Goal: Information Seeking & Learning: Learn about a topic

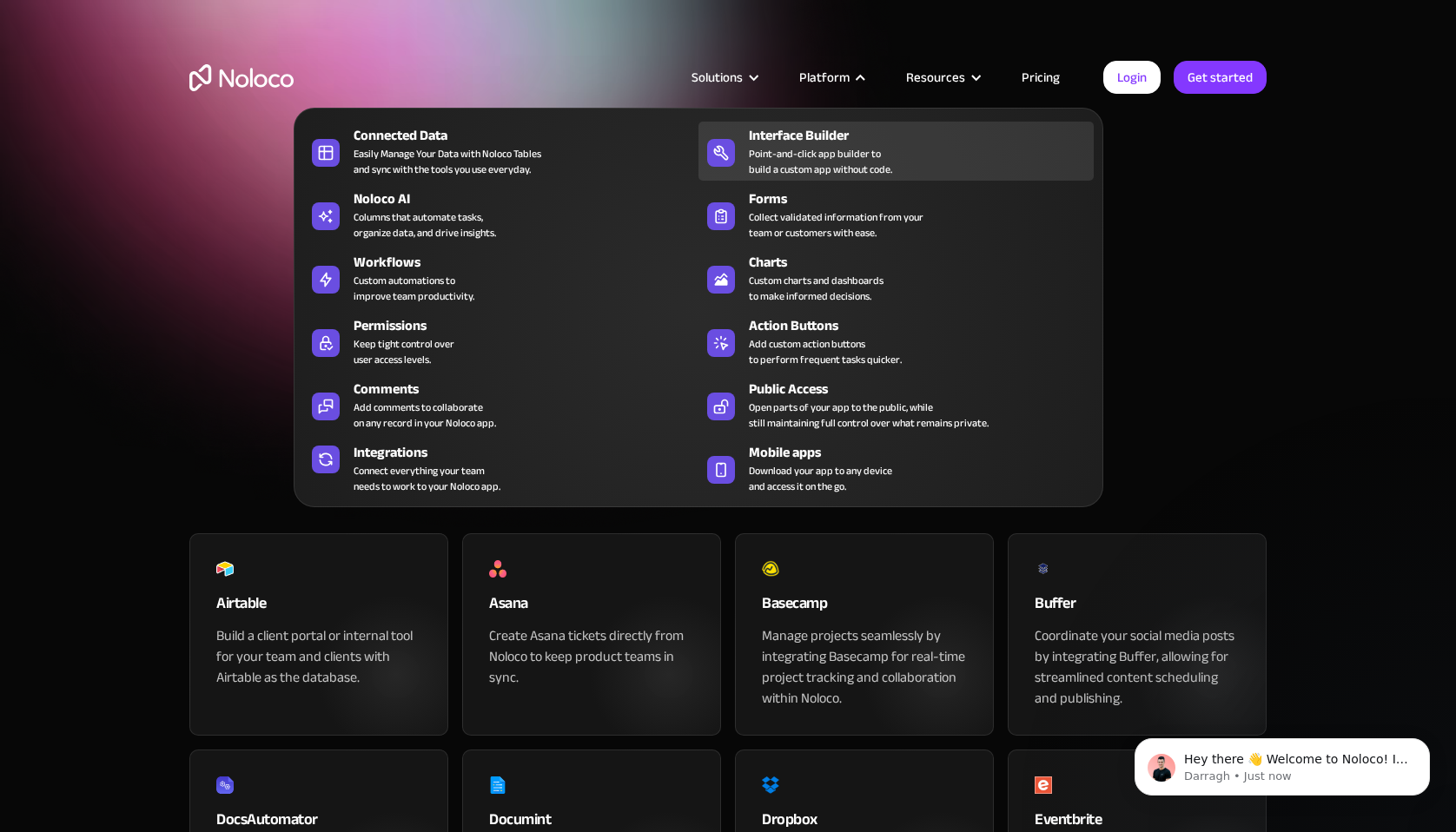
click at [788, 155] on div "Point-and-click app builder to build a custom app without code." at bounding box center [821, 161] width 143 height 31
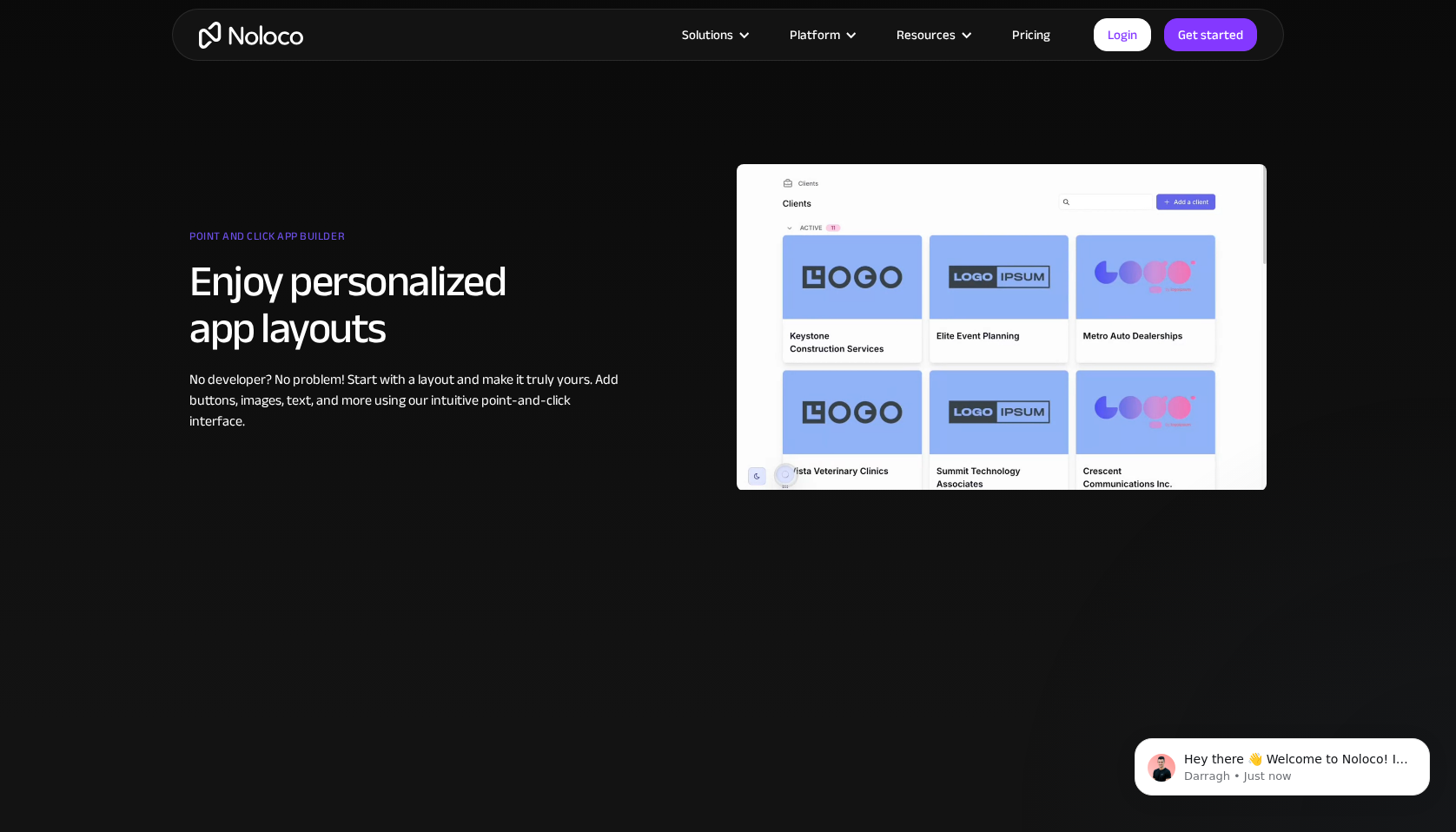
scroll to position [887, 0]
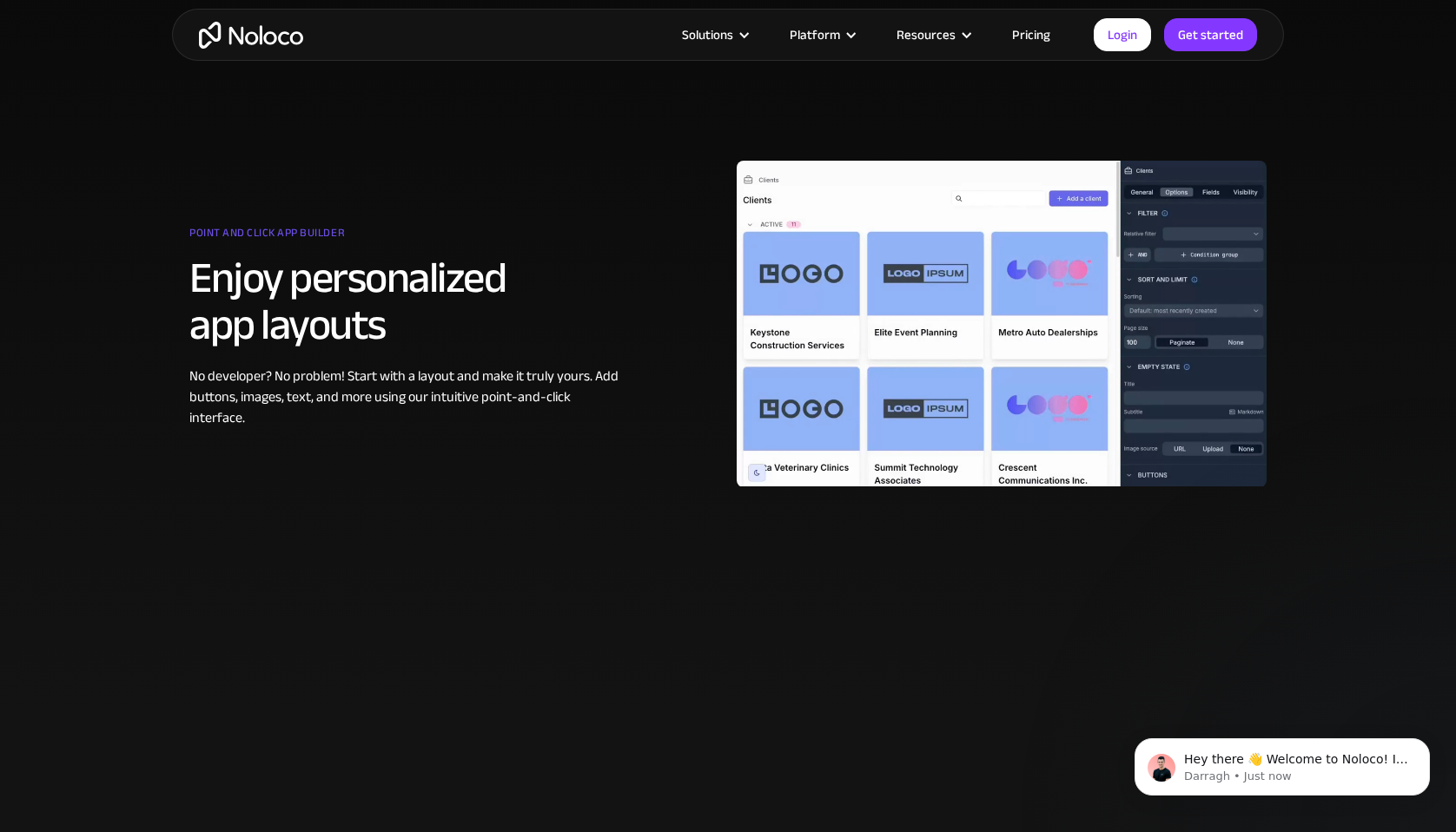
click at [1224, 234] on div at bounding box center [1001, 324] width 530 height 434
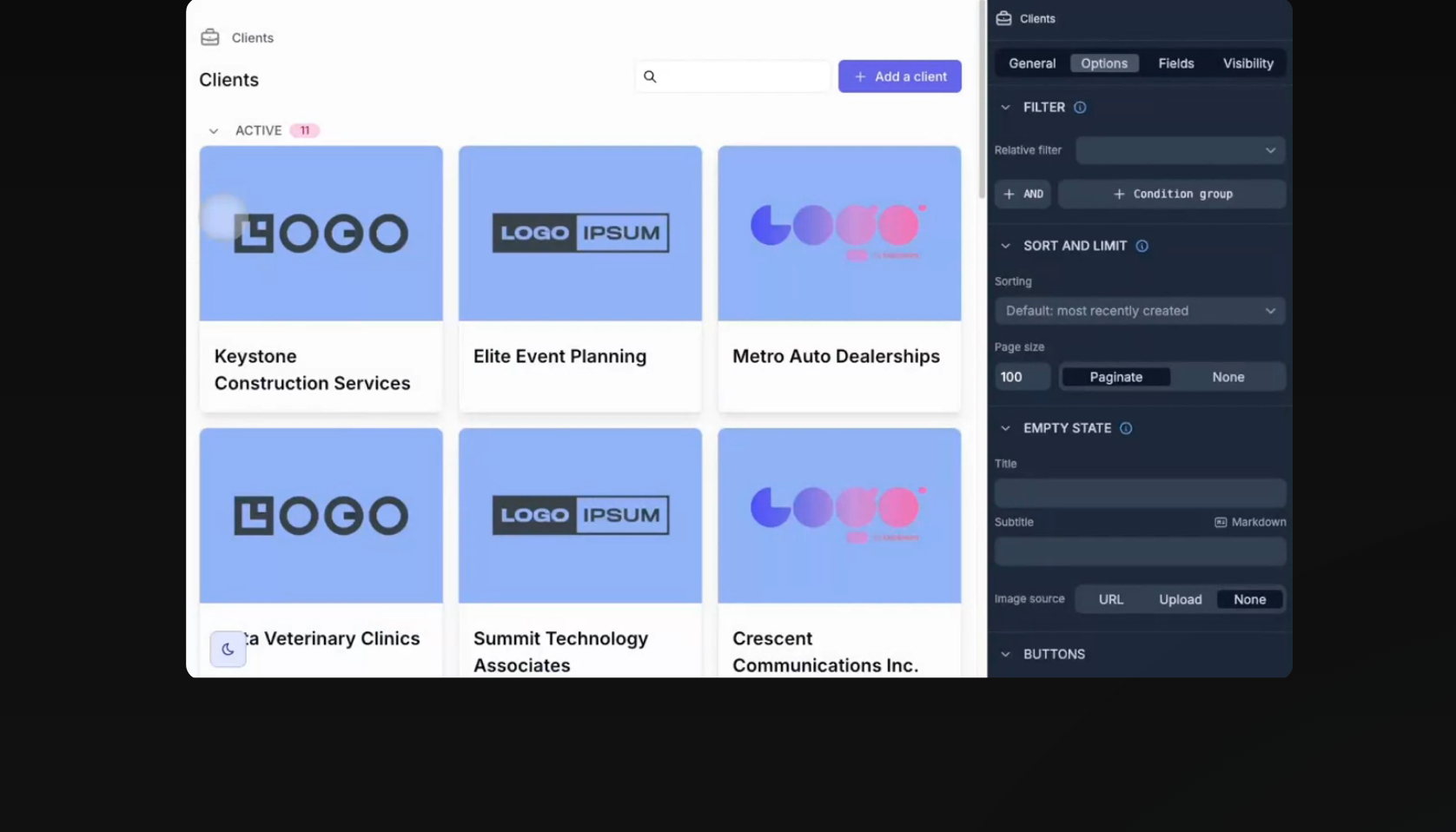
click at [800, 480] on div at bounding box center [1001, 324] width 530 height 434
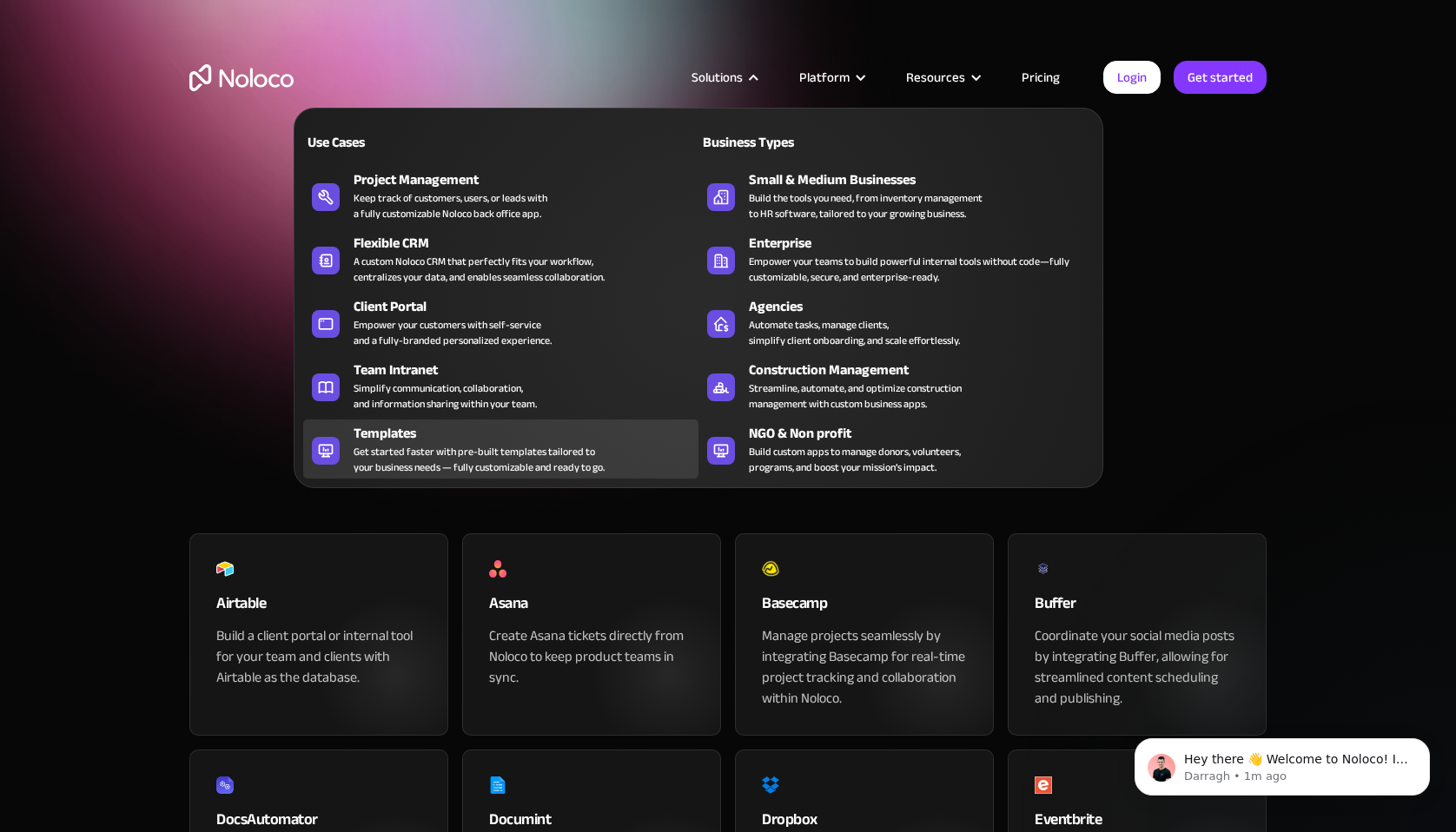
click at [442, 446] on div "Get started faster with pre-built templates tailored to your business needs — f…" at bounding box center [479, 459] width 251 height 31
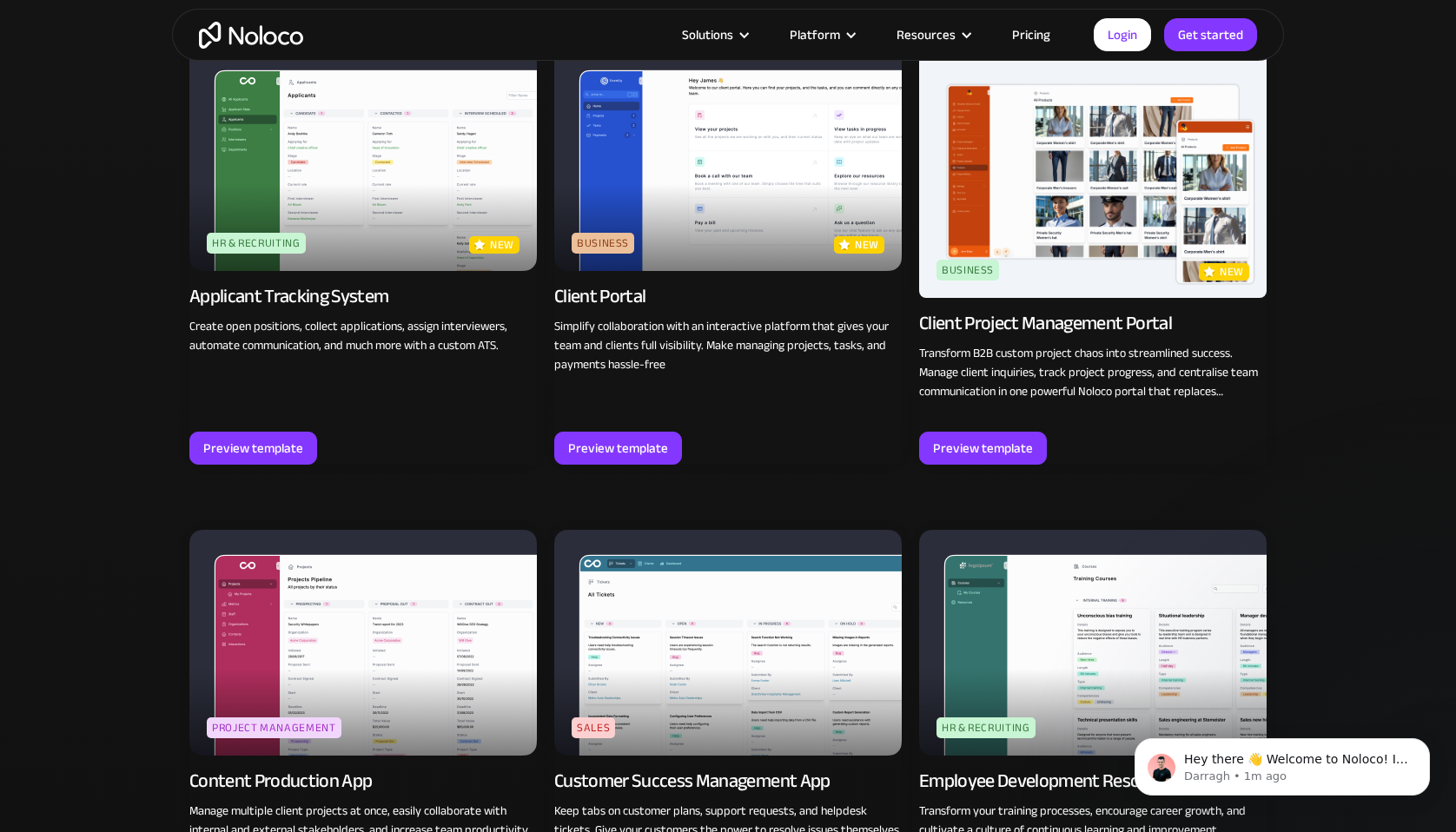
scroll to position [1610, 0]
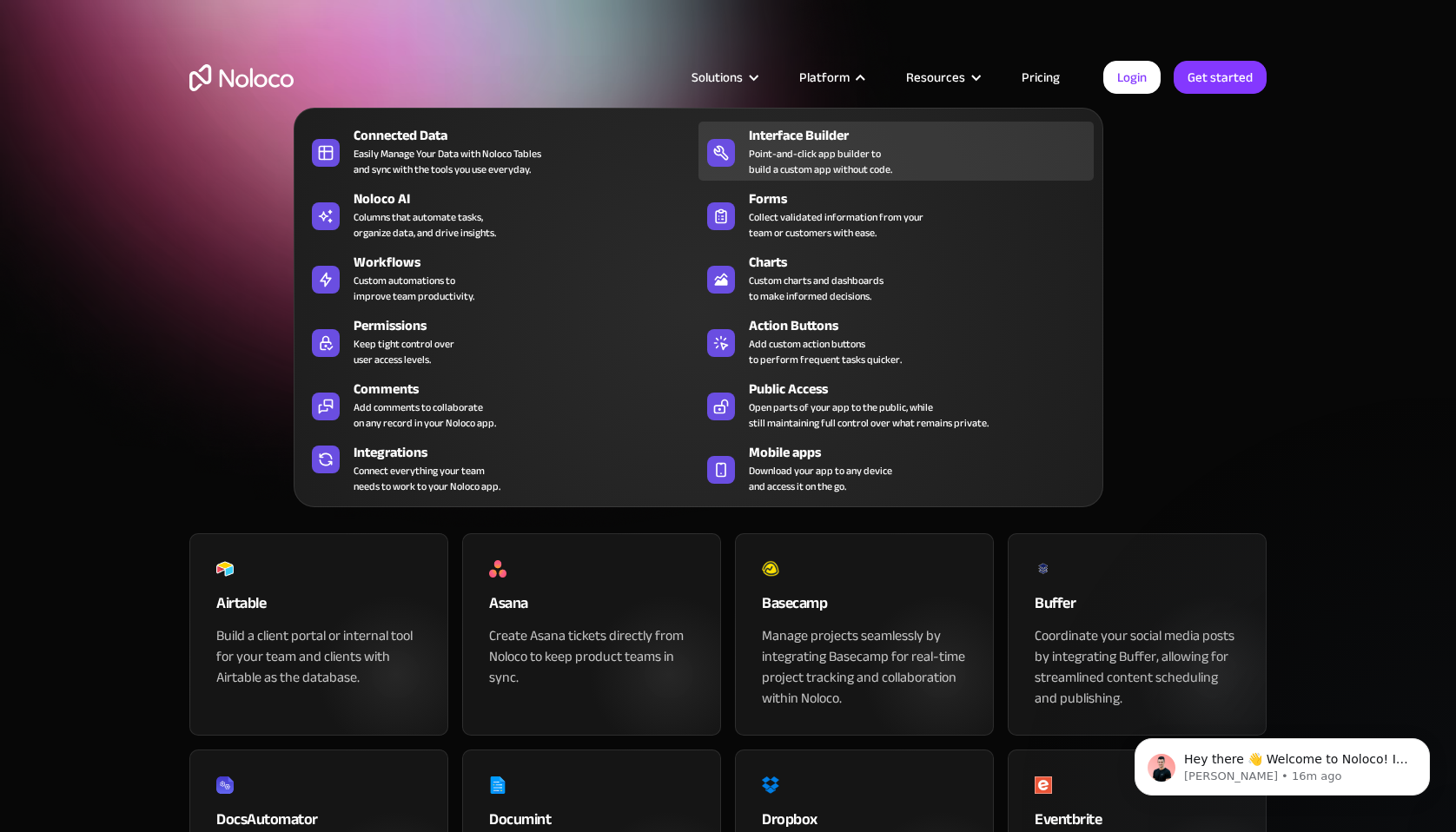
click at [821, 139] on div "Interface Builder" at bounding box center [925, 135] width 353 height 21
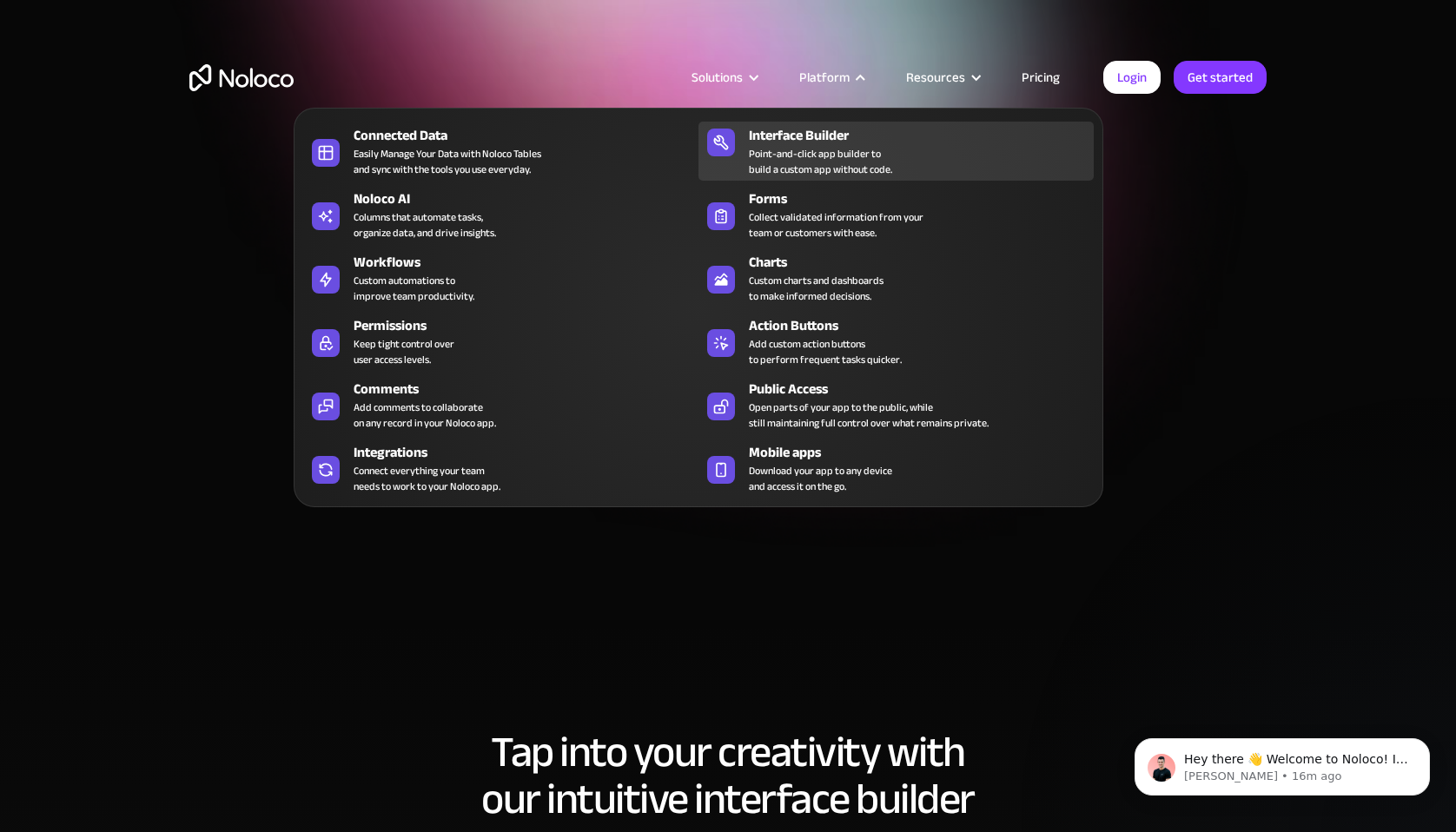
click at [832, 158] on div "Point-and-click app builder to build a custom app without code." at bounding box center [821, 161] width 143 height 31
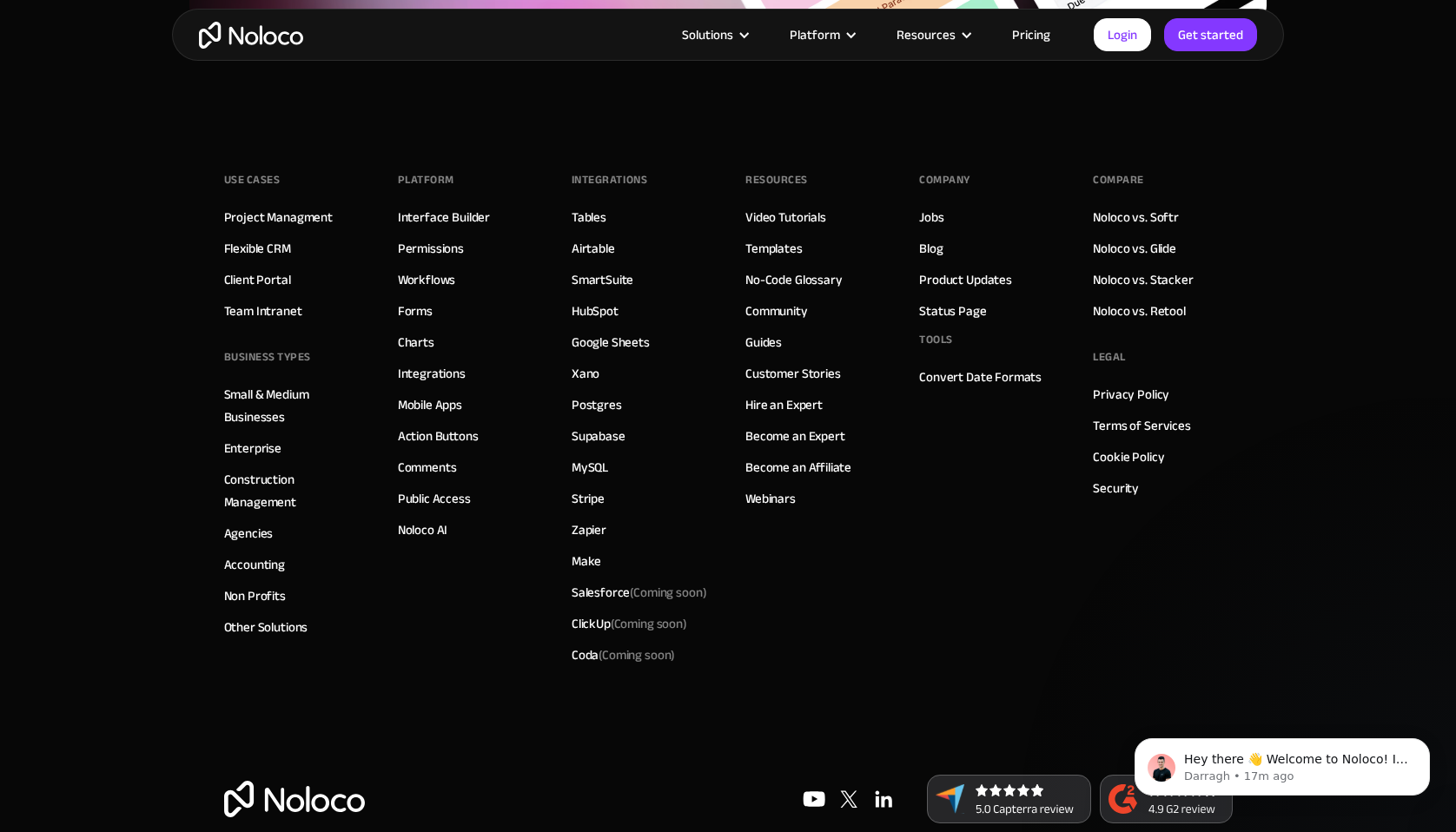
scroll to position [6026, 0]
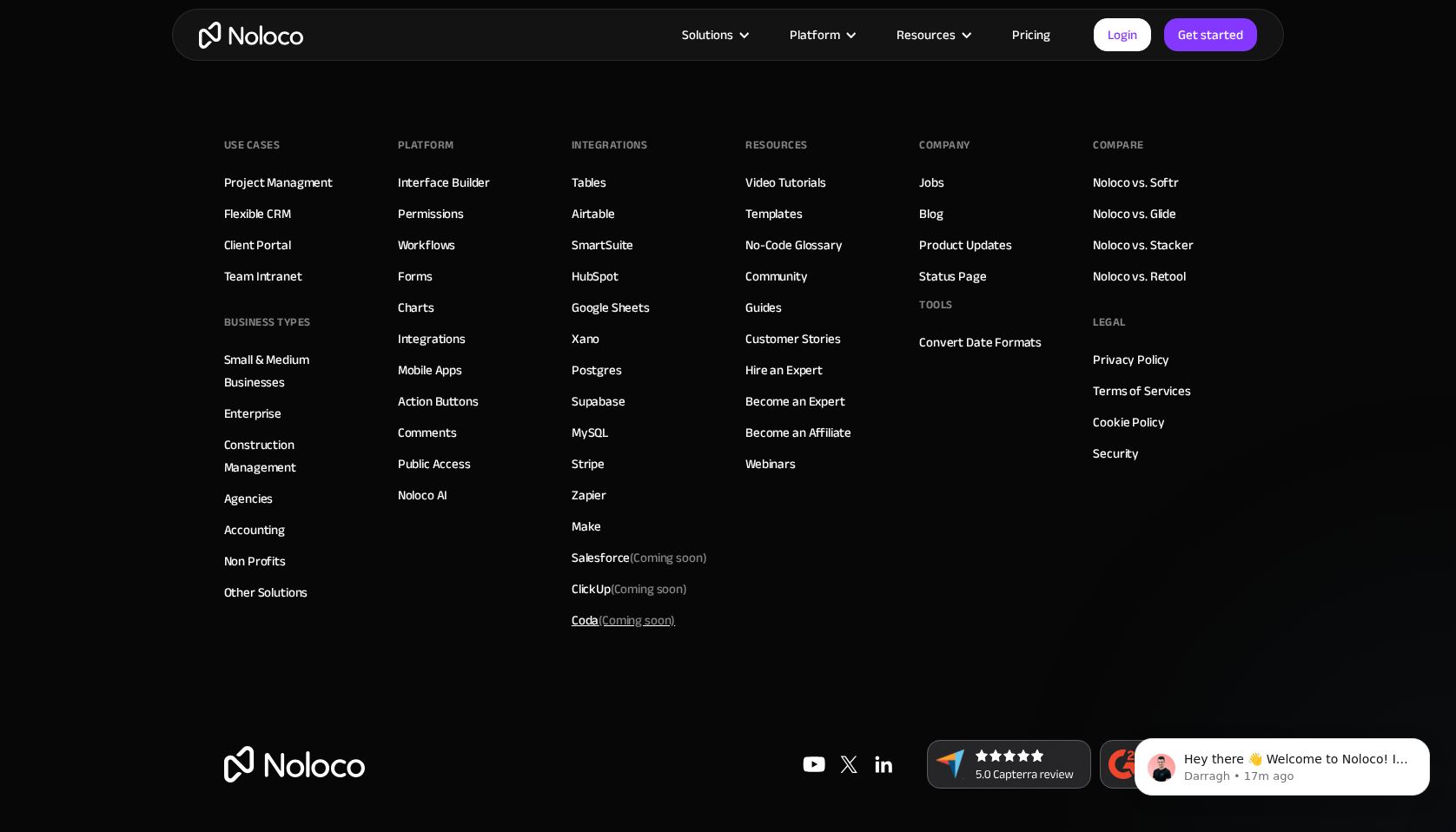
click at [586, 624] on div "Coda (Coming soon)" at bounding box center [624, 619] width 104 height 22
click at [636, 624] on span "(Coming soon)" at bounding box center [637, 619] width 77 height 24
click at [578, 620] on div "Coda (Coming soon)" at bounding box center [624, 619] width 104 height 22
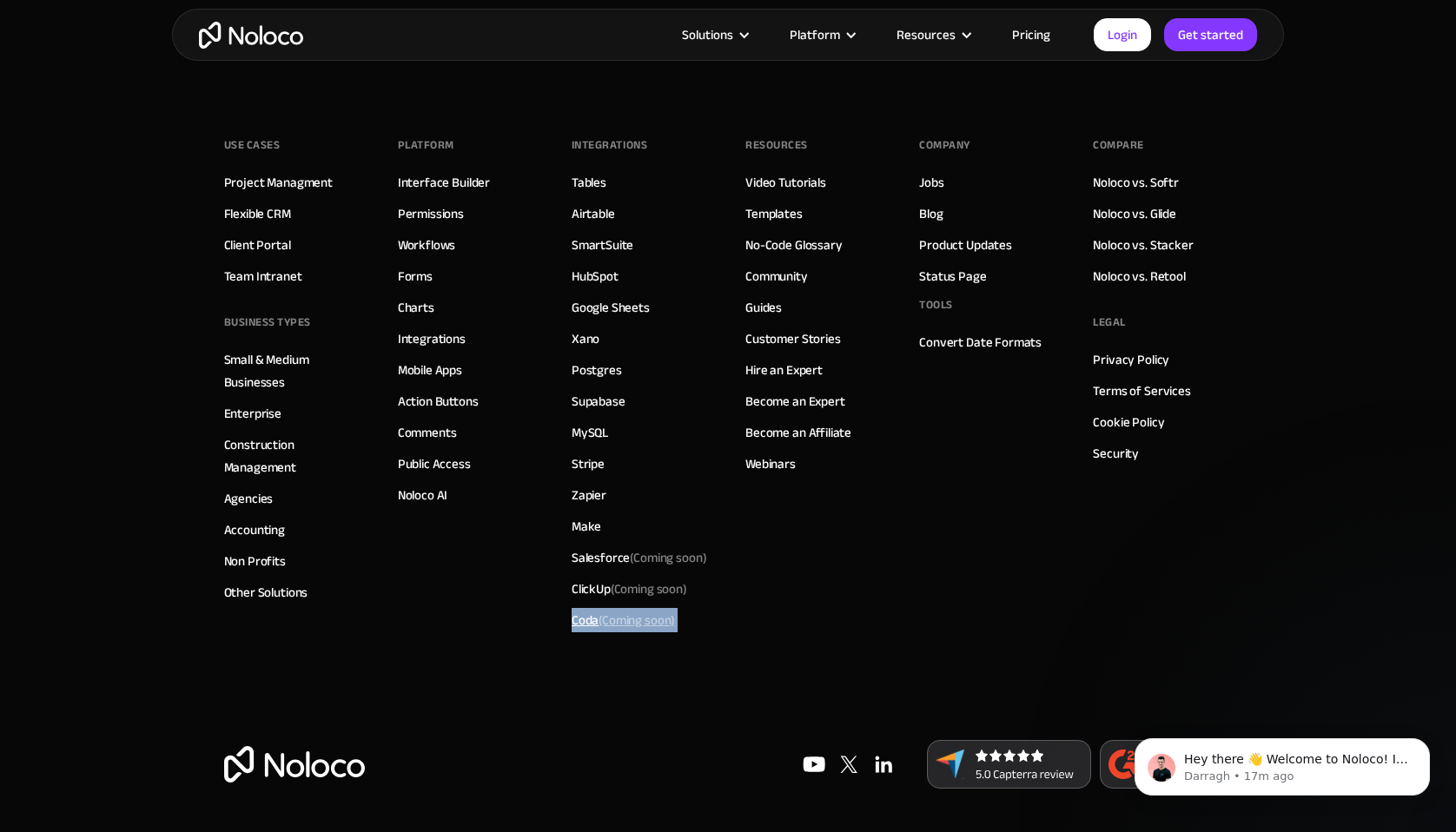
click at [578, 620] on div "Coda (Coming soon)" at bounding box center [624, 619] width 104 height 22
click at [581, 590] on div "ClickUp (Coming soon)" at bounding box center [629, 588] width 115 height 22
click at [581, 555] on div "Salesforce (Coming soon)" at bounding box center [640, 557] width 136 height 22
click at [577, 528] on link "Make" at bounding box center [586, 525] width 29 height 22
click at [589, 210] on link "Airtable" at bounding box center [593, 213] width 44 height 22
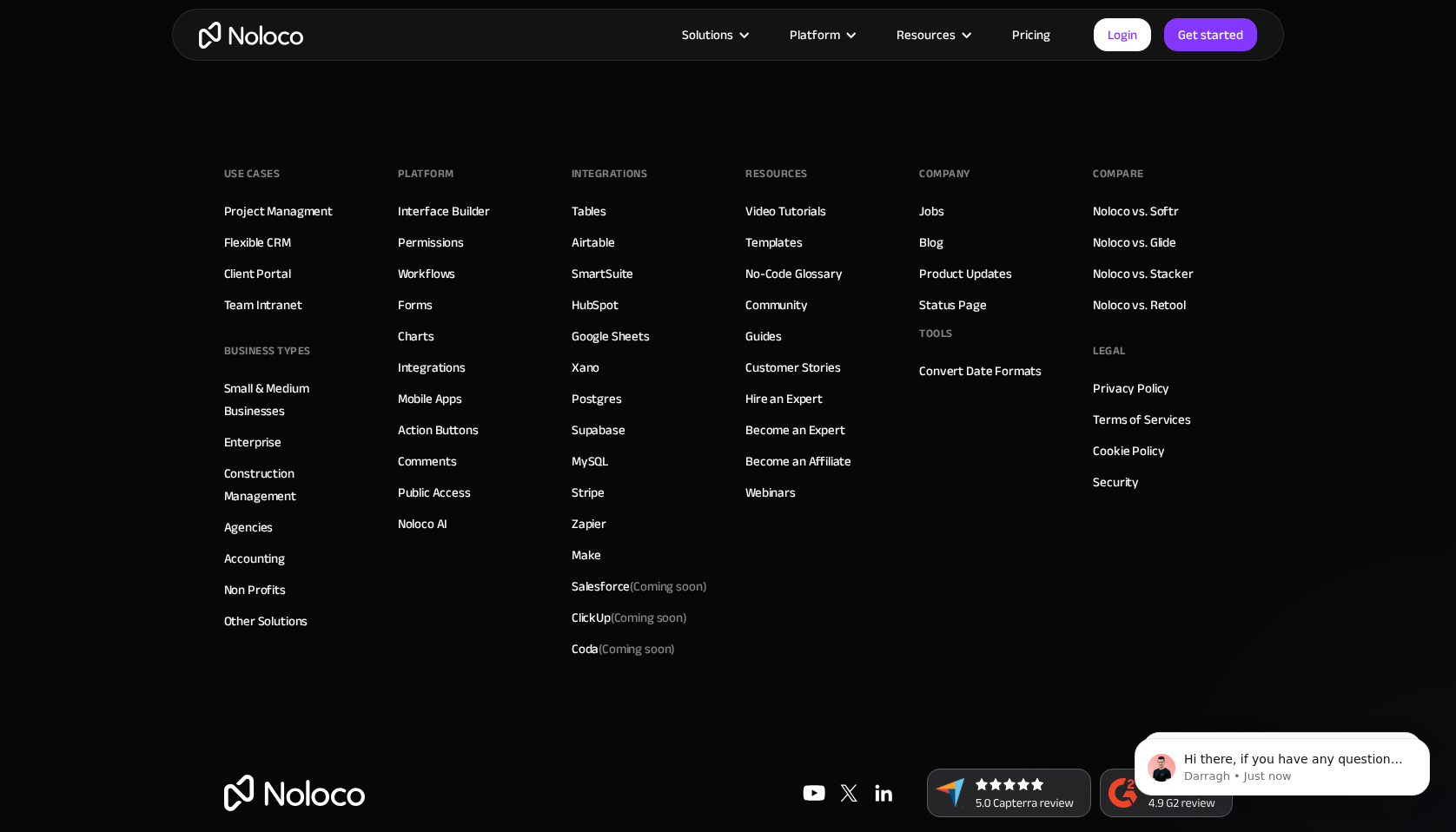
scroll to position [4626, 0]
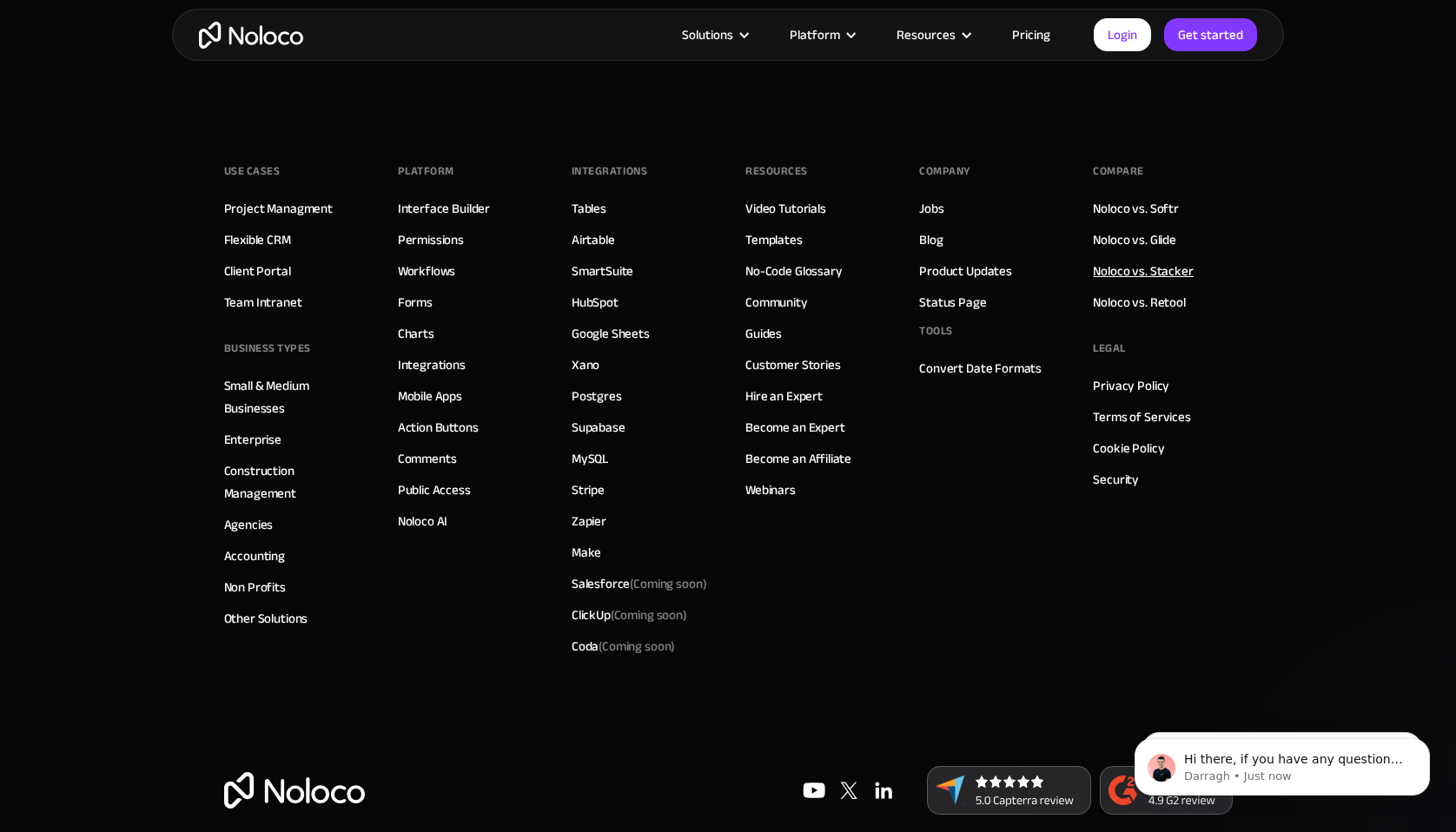
click at [1172, 260] on link "Noloco vs. Stacker" at bounding box center [1143, 271] width 100 height 22
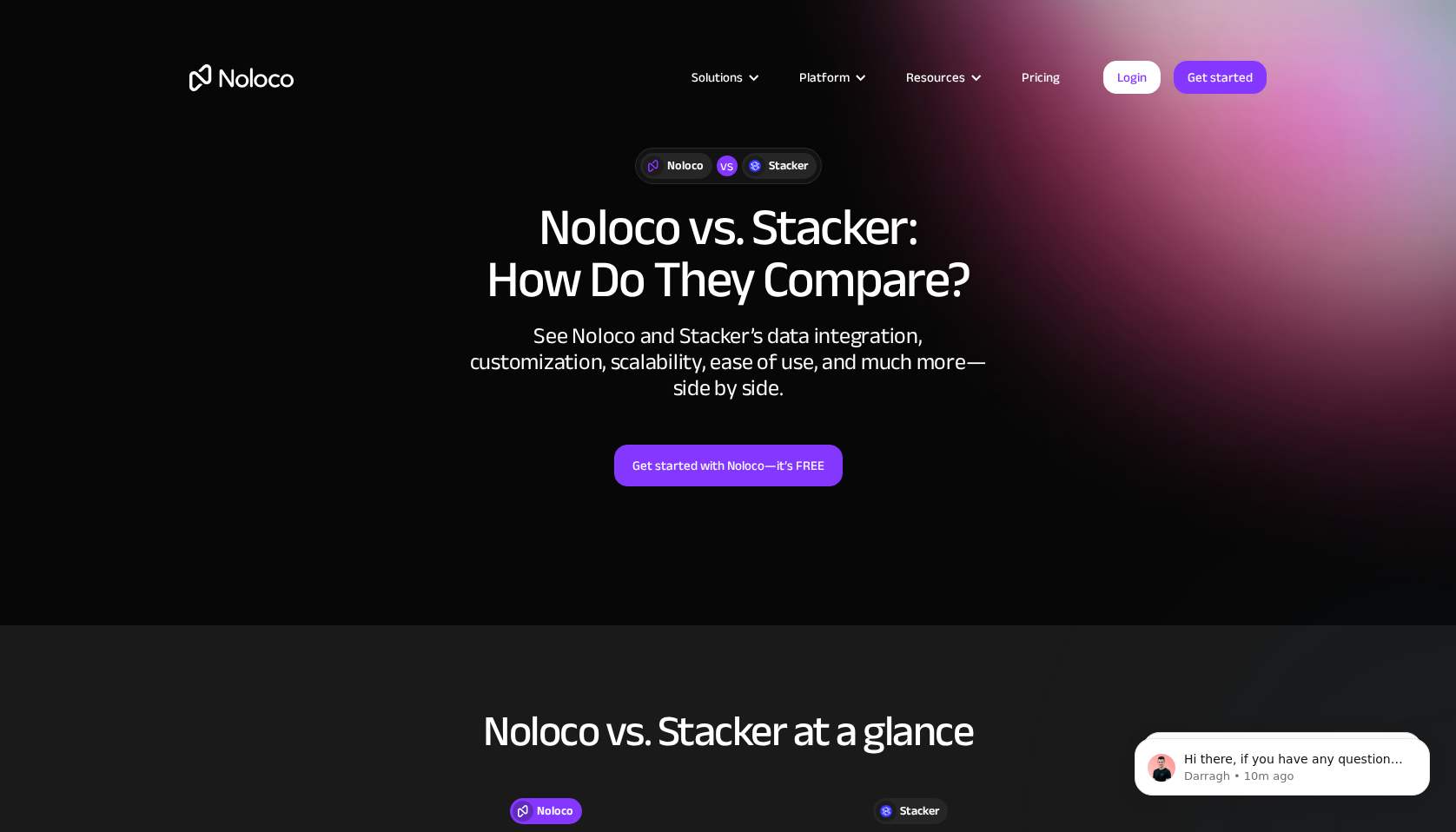
click at [1047, 79] on link "Pricing" at bounding box center [1040, 77] width 81 height 22
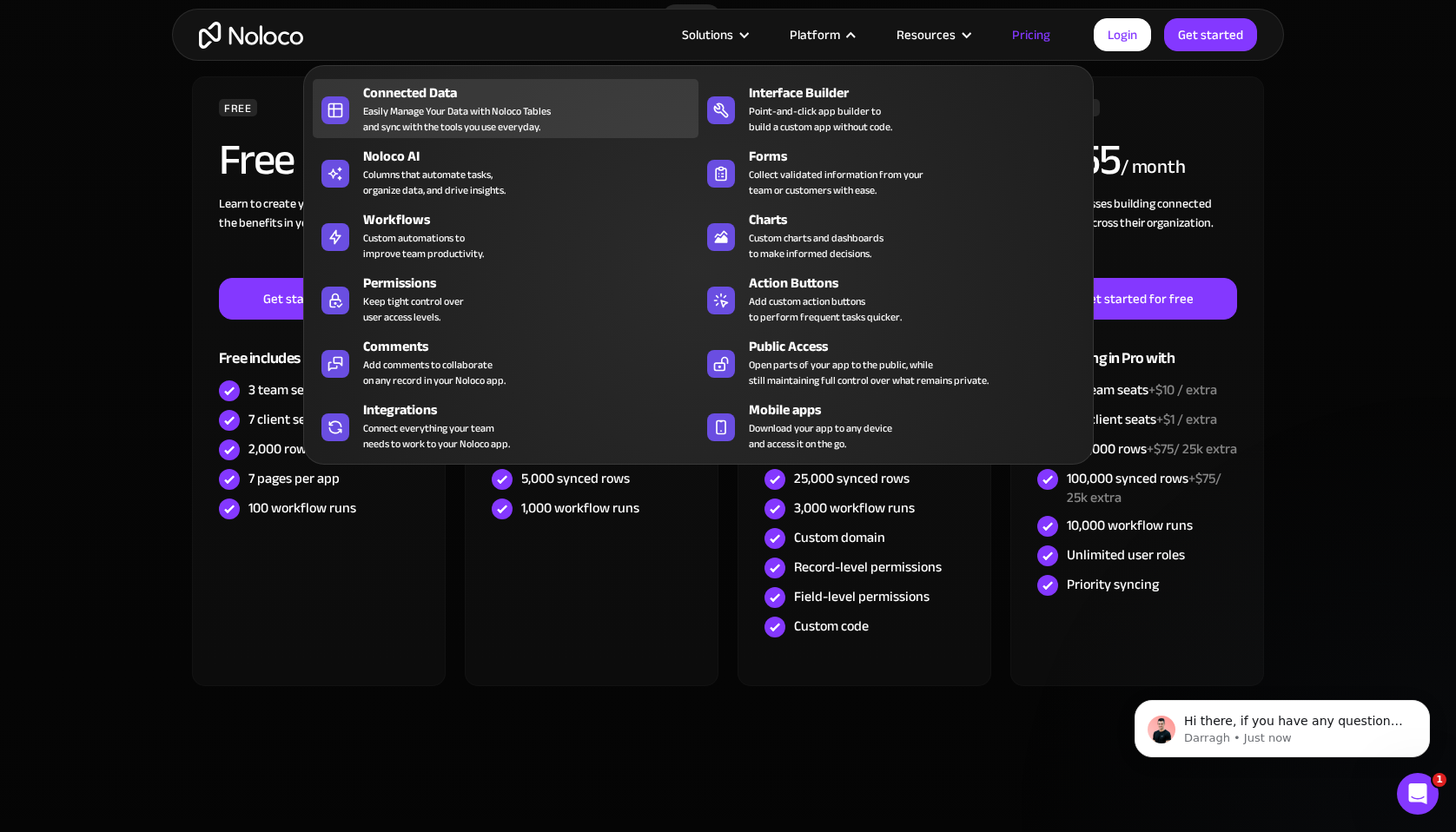
click at [494, 113] on div "Easily Manage Your Data with Noloco Tables and sync with the tools you use ever…" at bounding box center [457, 119] width 188 height 31
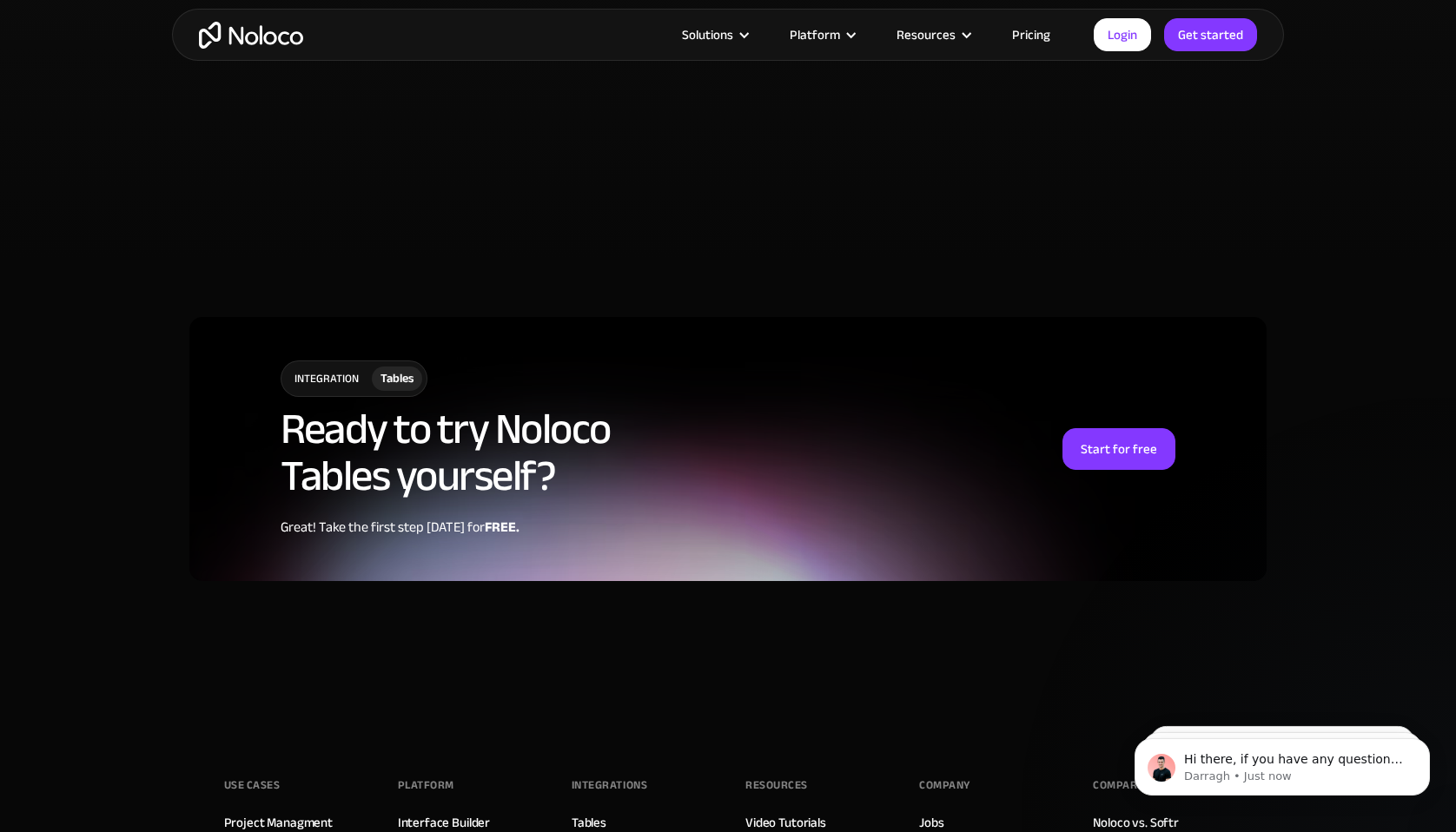
scroll to position [4164, 0]
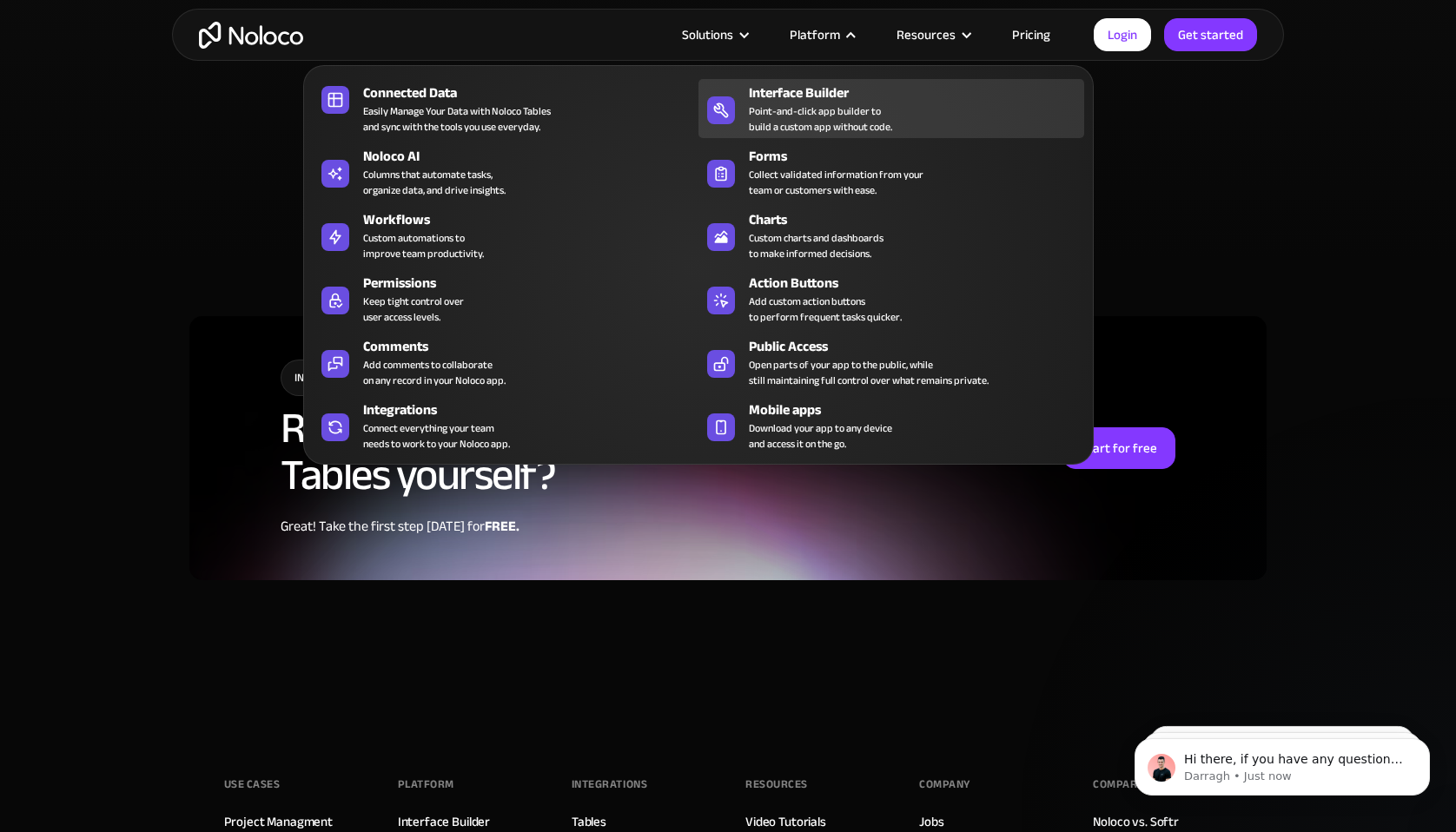
click at [822, 107] on div "Point-and-click app builder to build a custom app without code." at bounding box center [821, 119] width 143 height 31
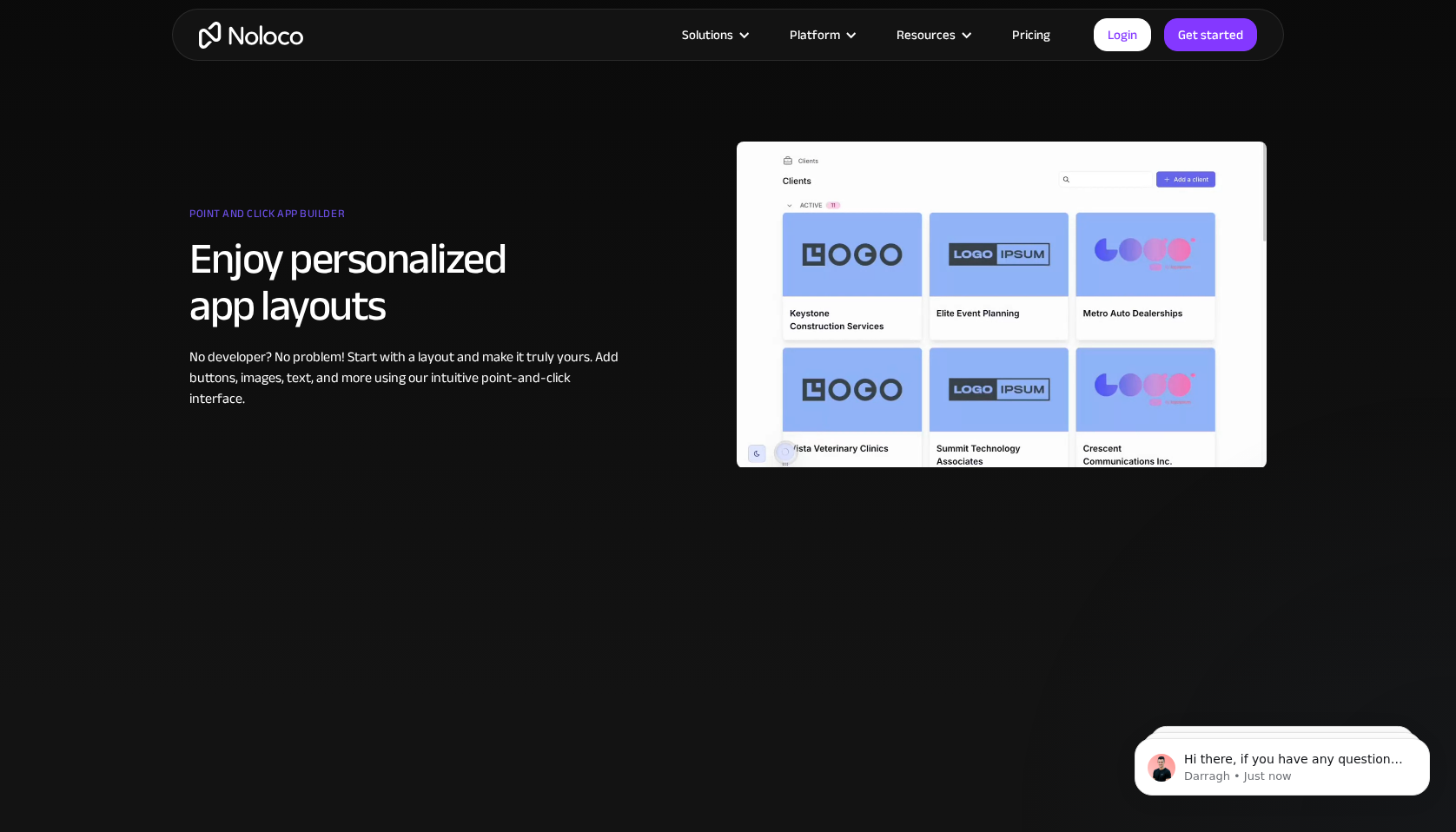
scroll to position [902, 0]
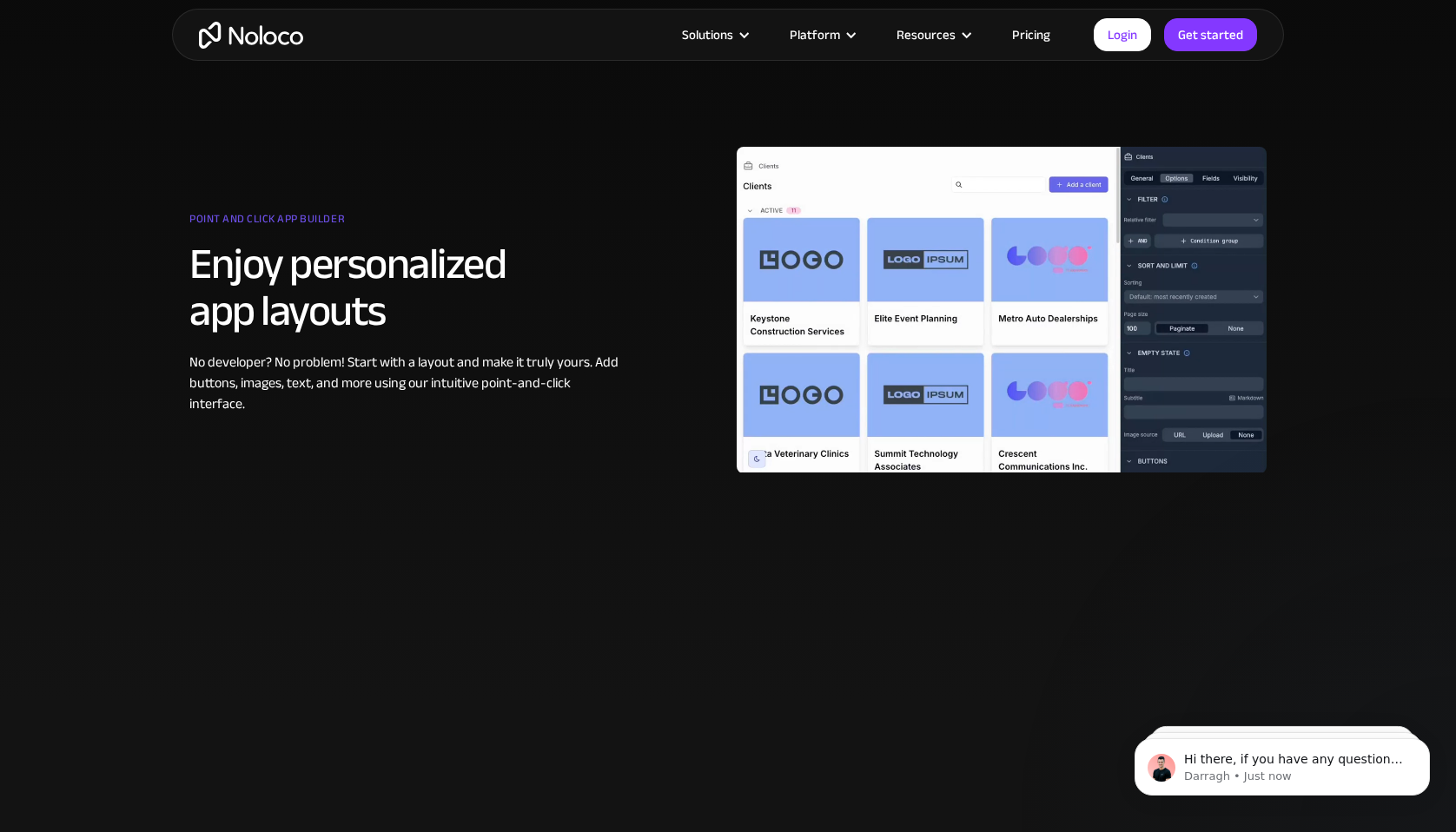
click at [1181, 277] on div at bounding box center [1001, 310] width 530 height 434
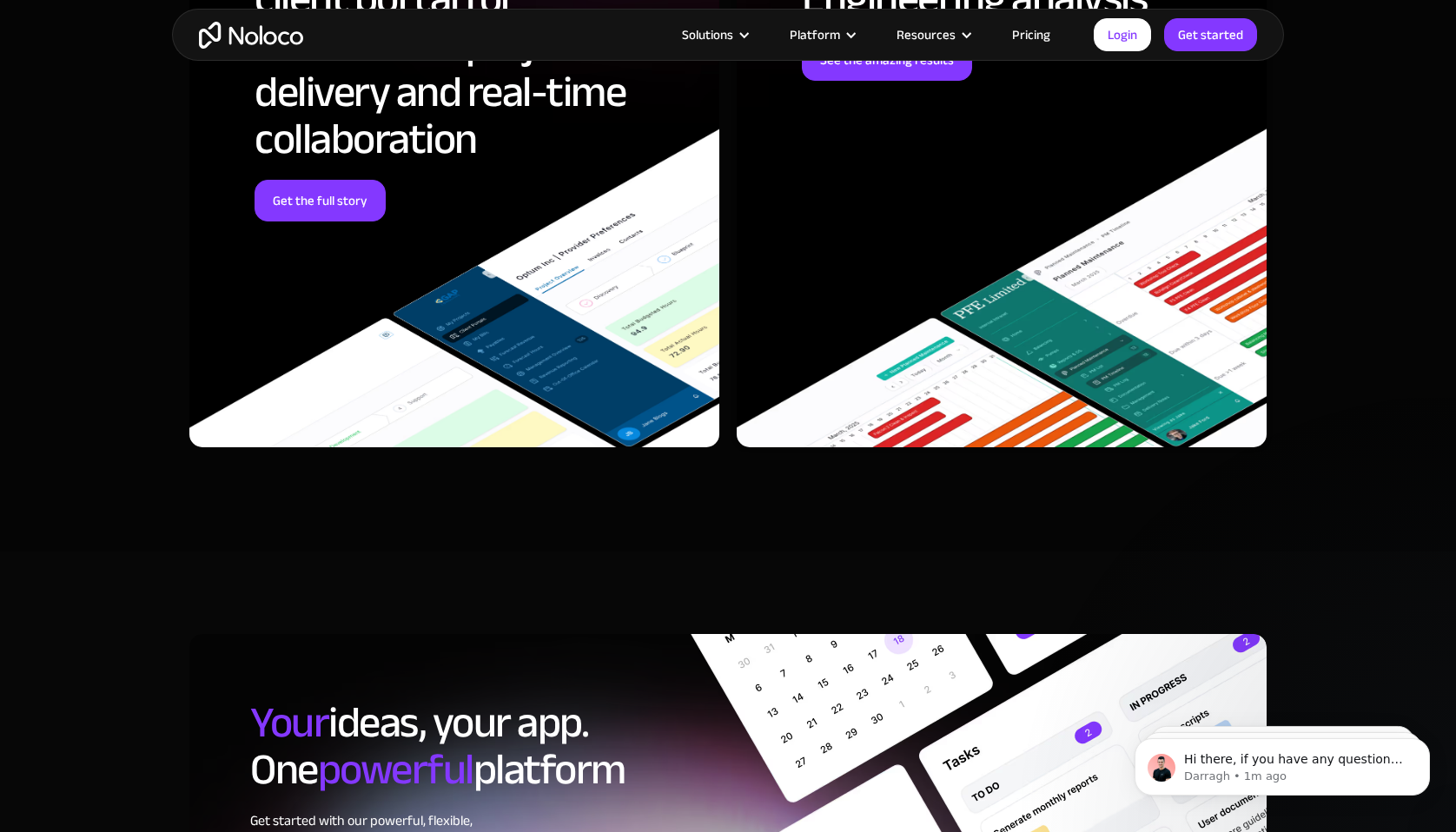
scroll to position [5063, 0]
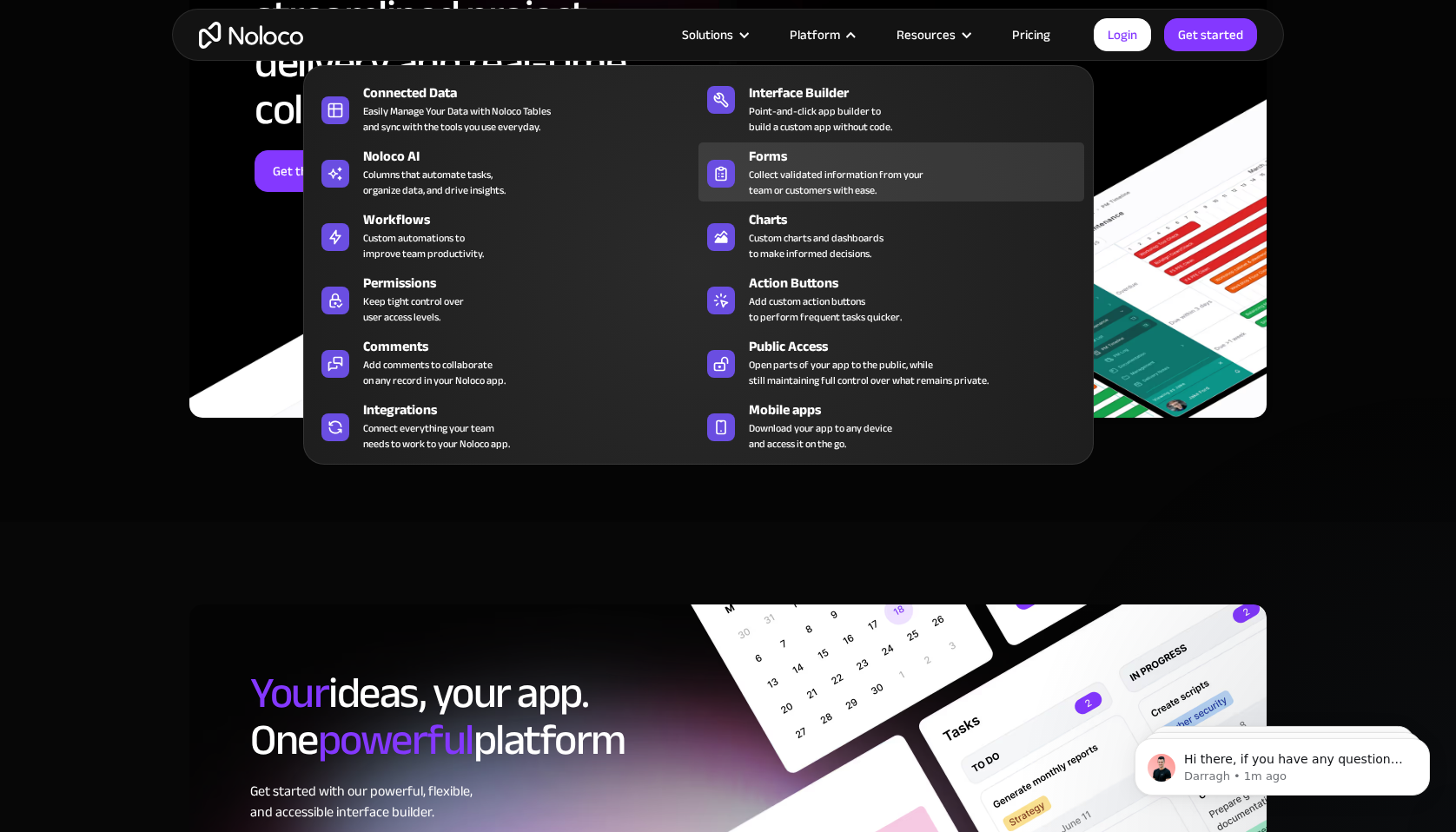
click at [822, 181] on div "Collect validated information from your team or customers with ease." at bounding box center [836, 182] width 174 height 31
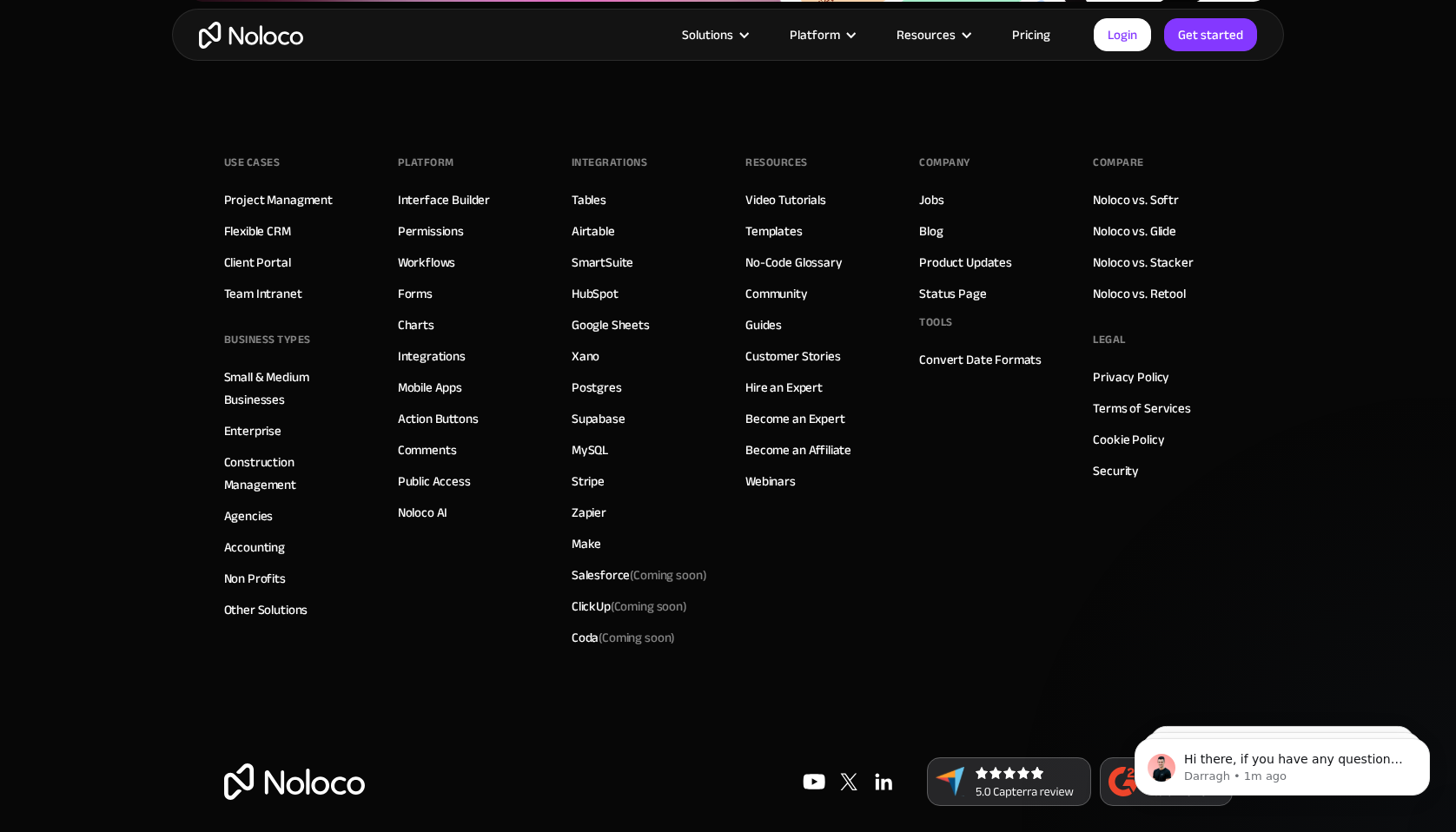
scroll to position [6610, 0]
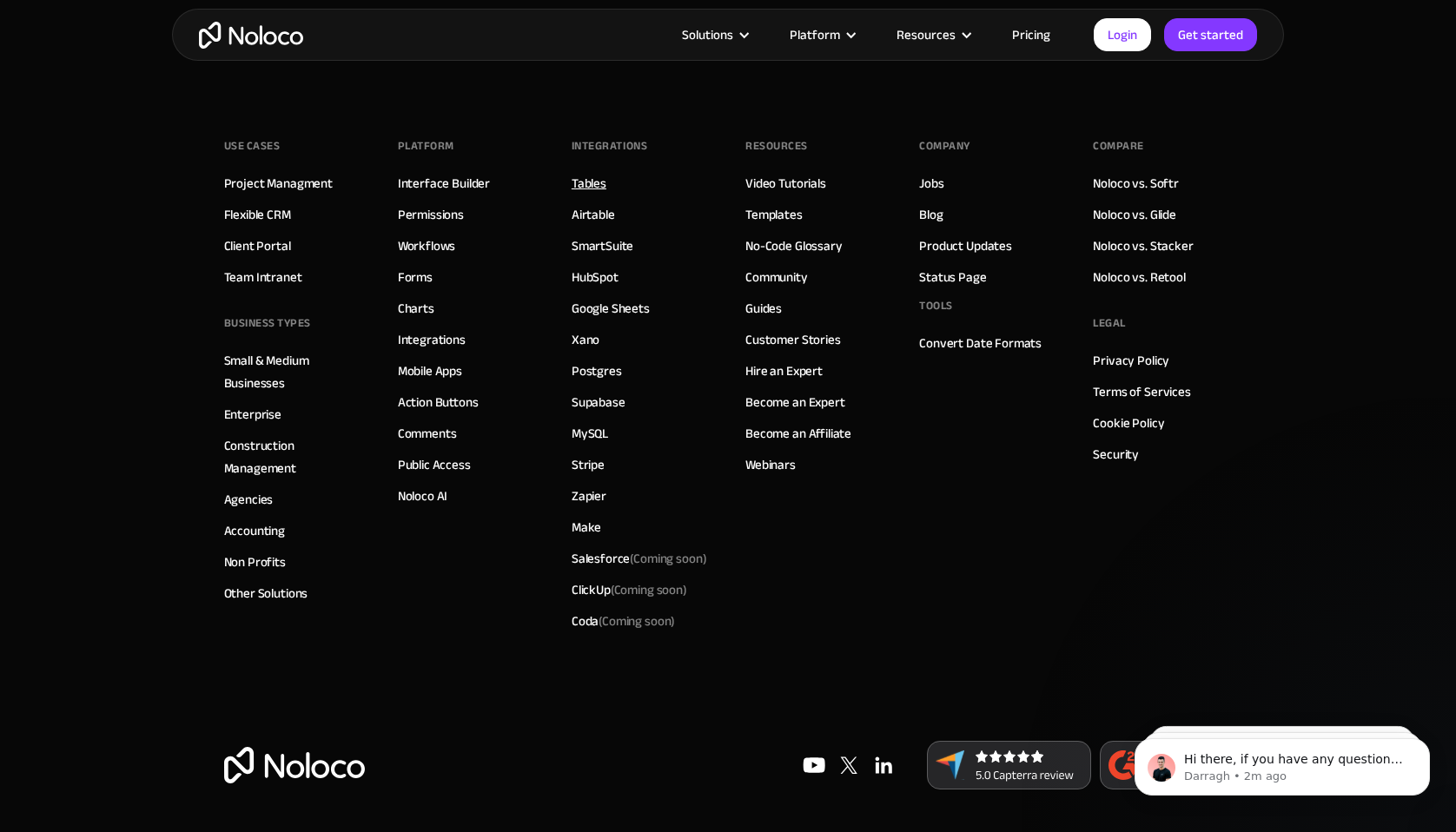
click at [593, 186] on link "Tables" at bounding box center [589, 182] width 35 height 22
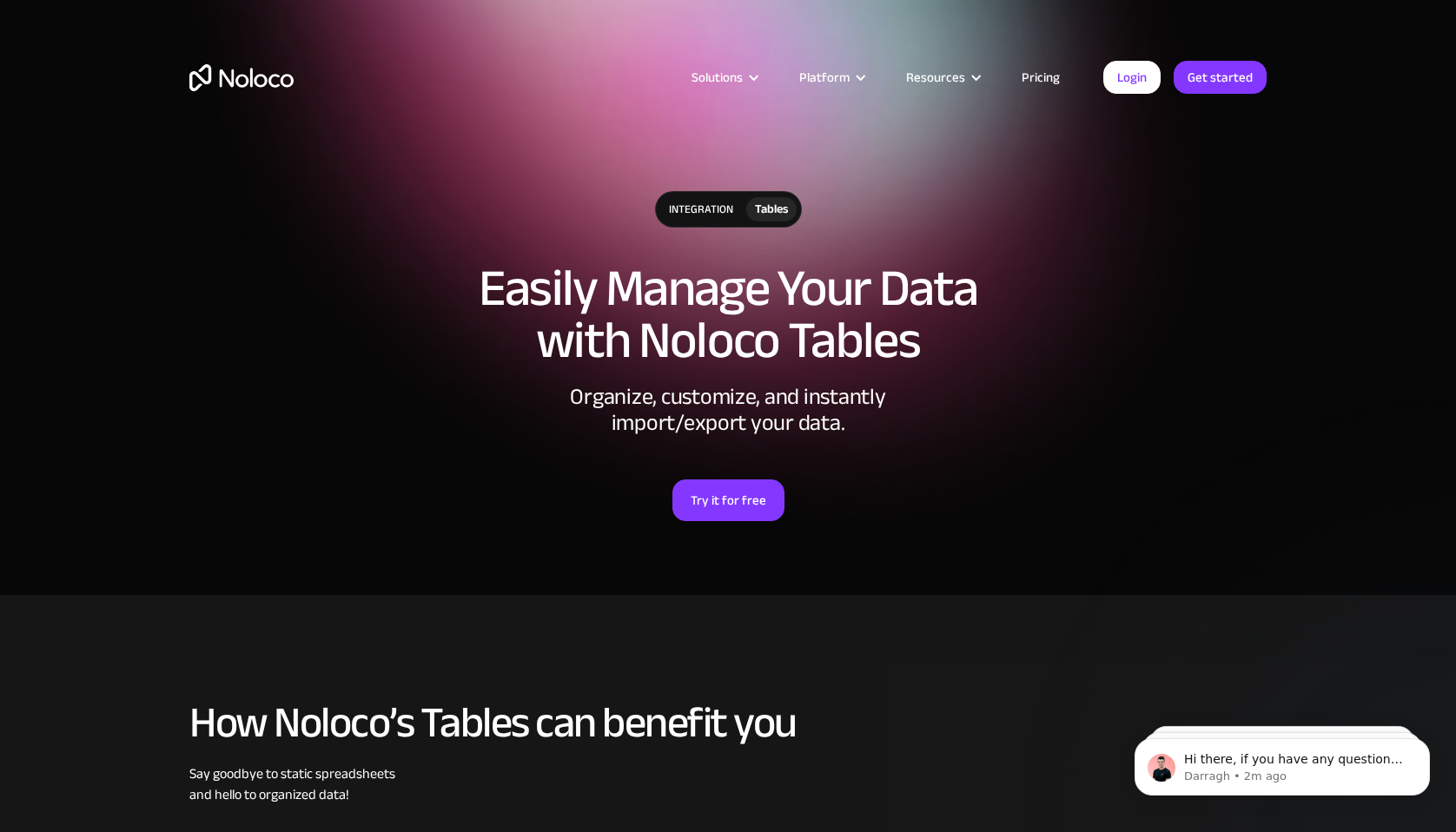
click at [712, 206] on div "integration" at bounding box center [701, 209] width 90 height 35
click at [777, 211] on div "Tables" at bounding box center [771, 209] width 33 height 19
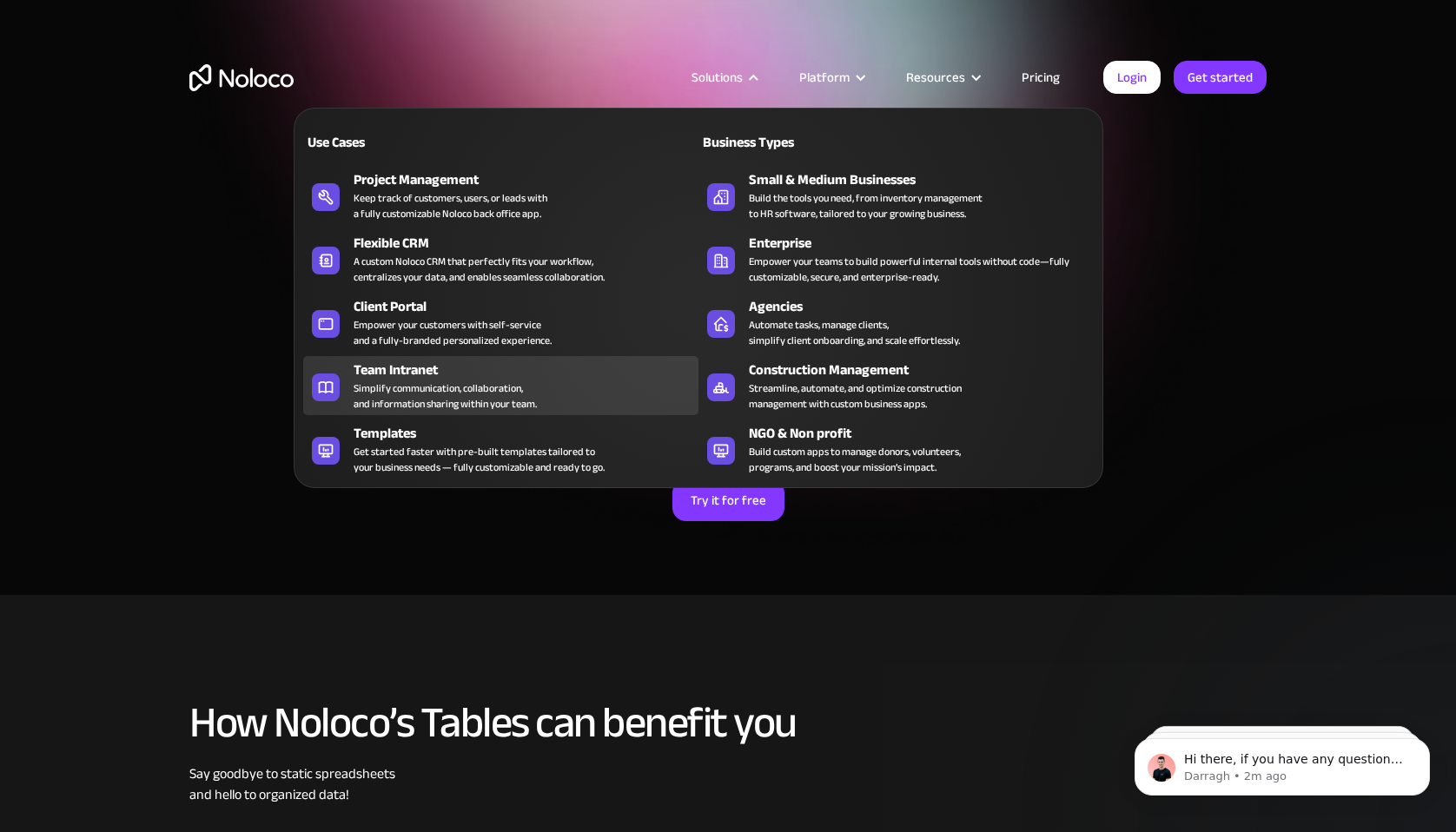
click at [449, 391] on div "Simplify communication, collaboration, and information sharing within your team." at bounding box center [445, 396] width 183 height 31
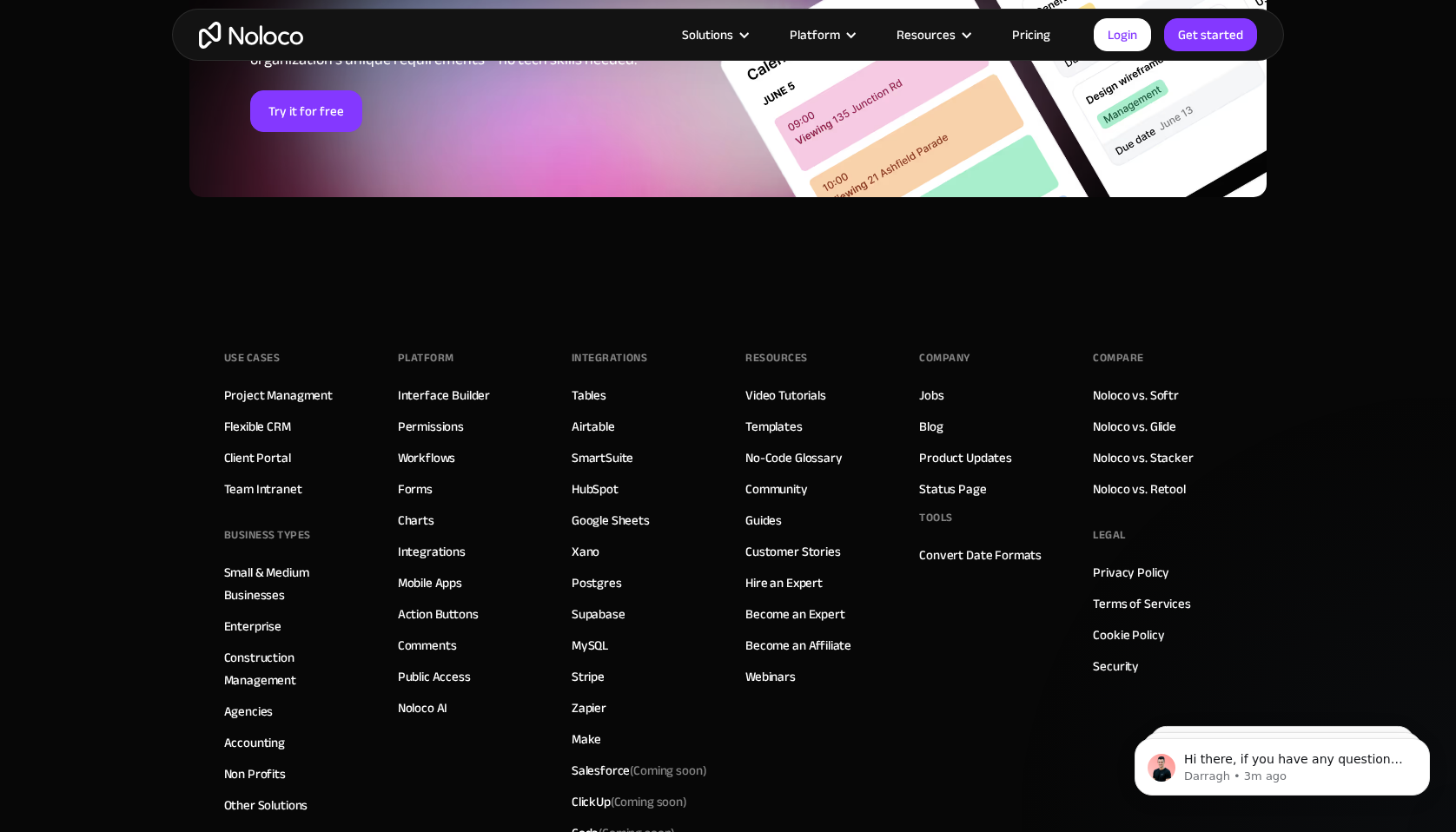
scroll to position [7211, 0]
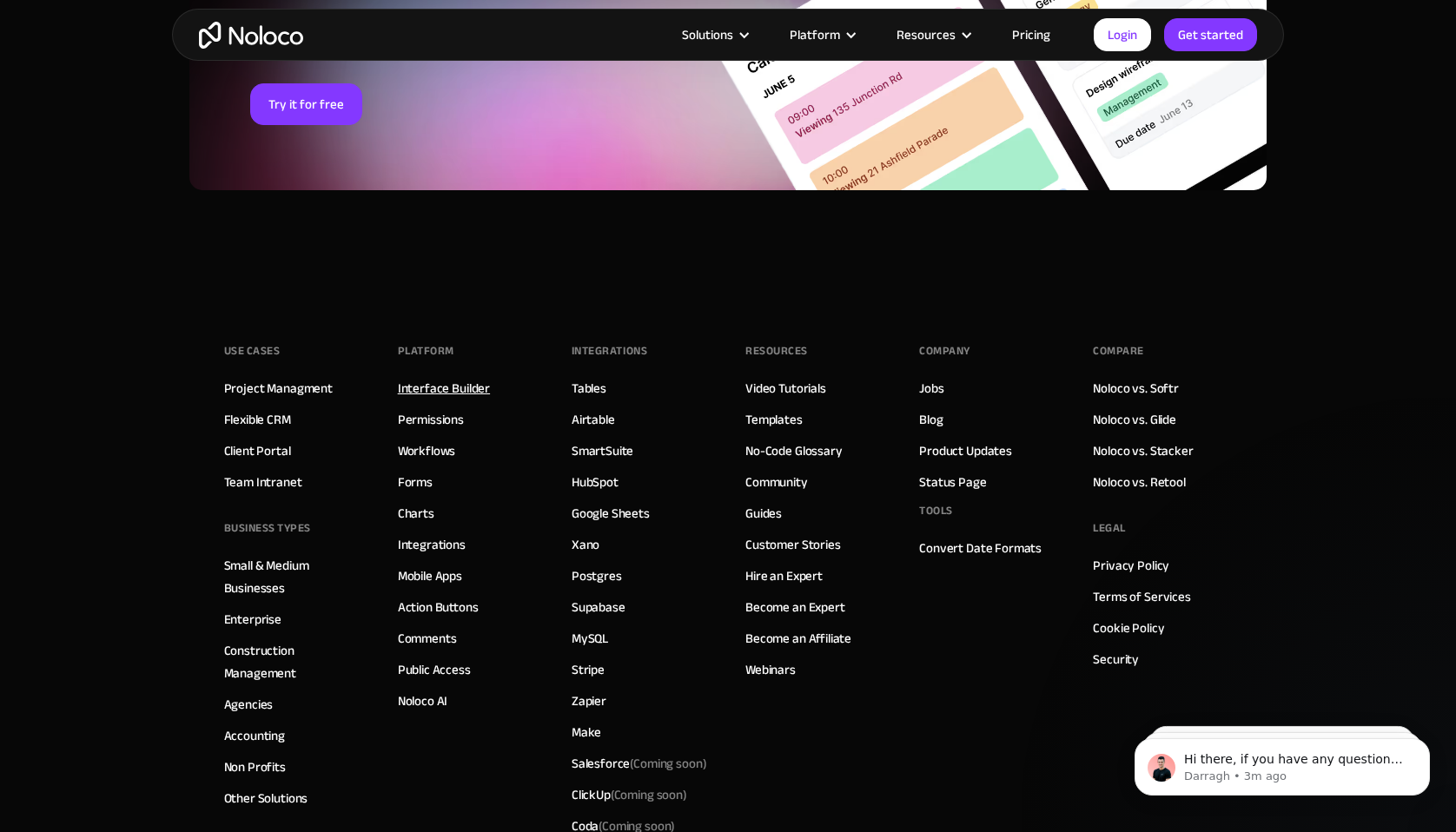
click at [458, 386] on link "Interface Builder" at bounding box center [443, 388] width 92 height 22
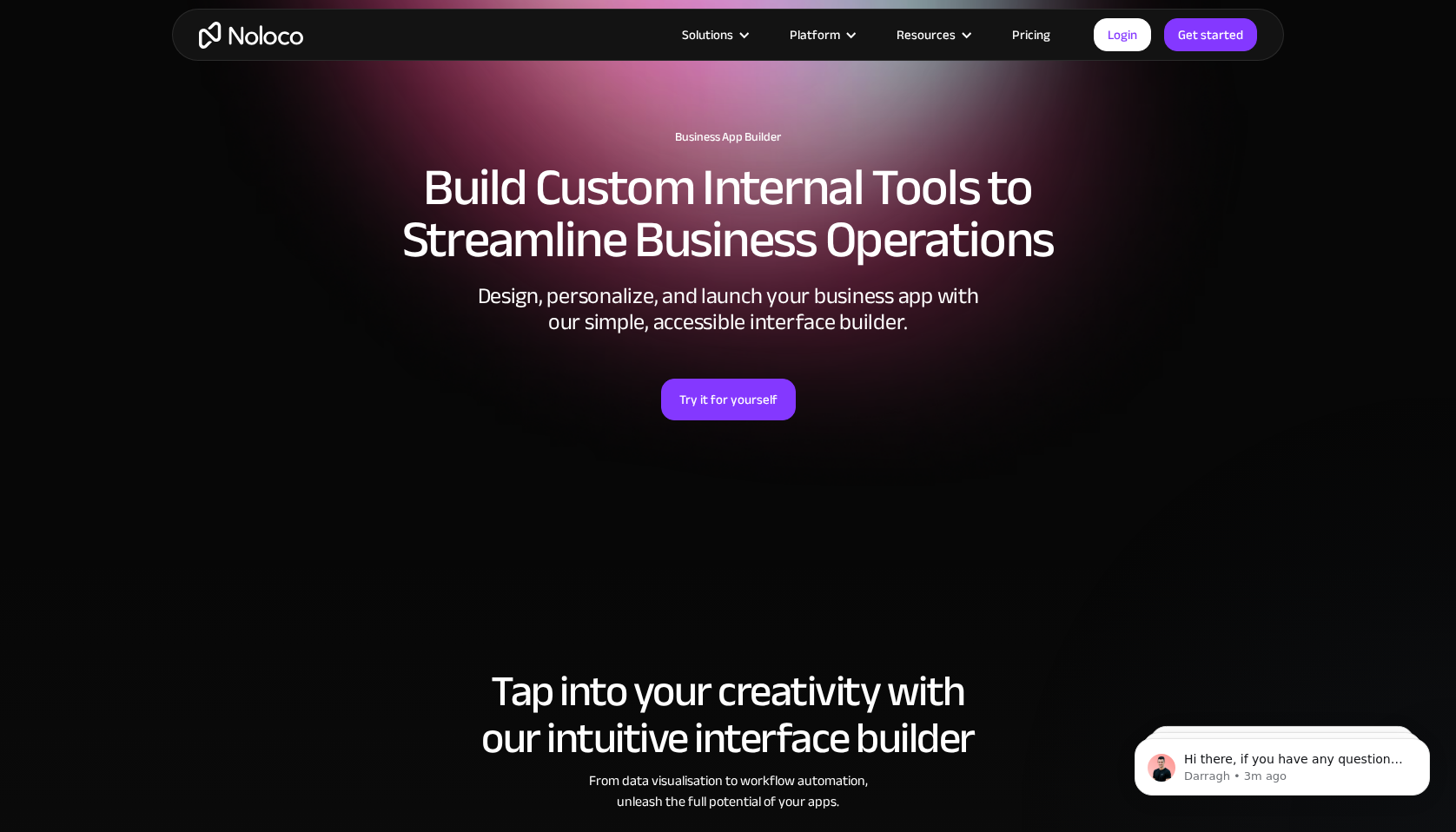
scroll to position [54, 0]
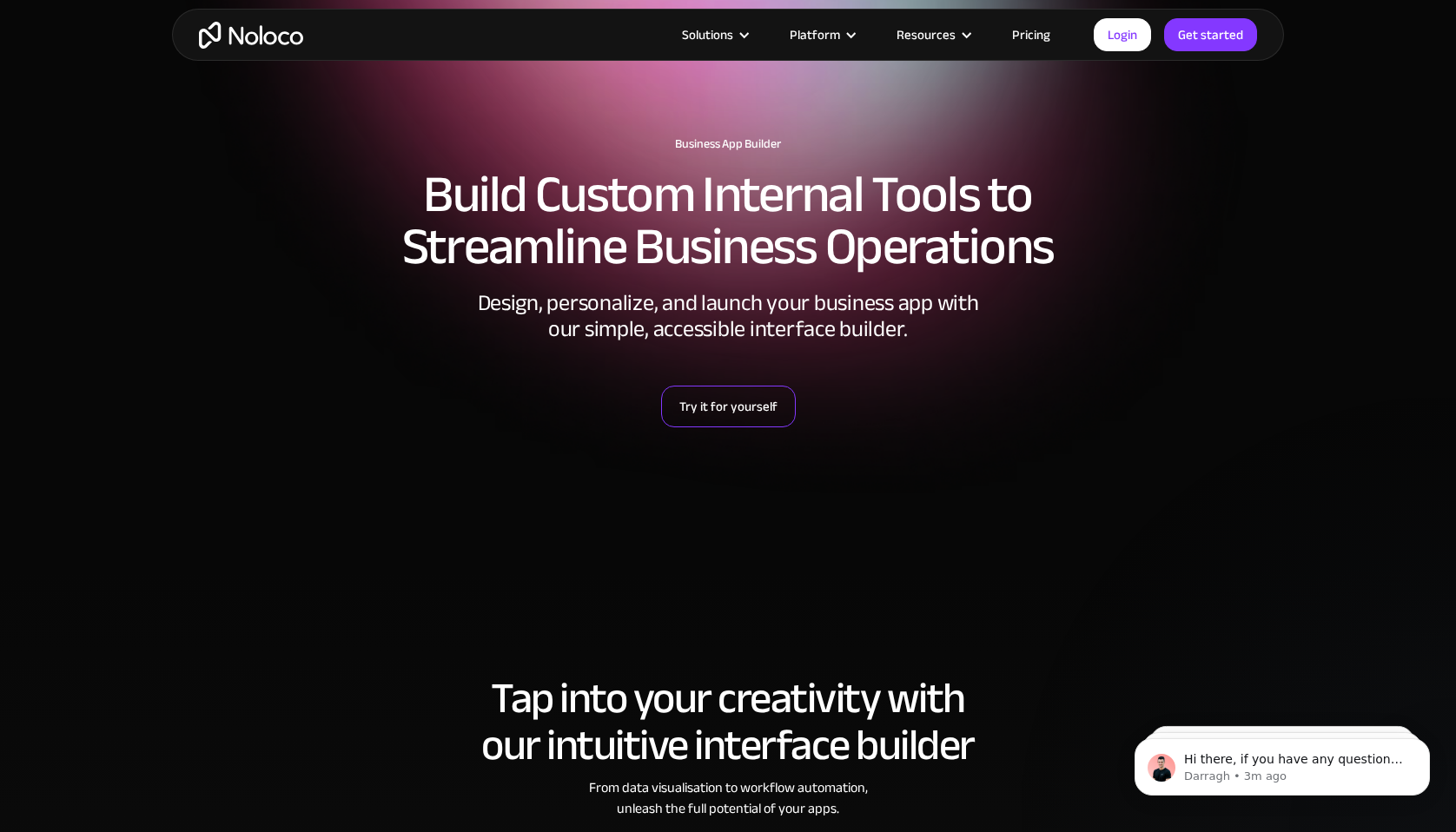
click at [721, 408] on link "Try it for yourself" at bounding box center [728, 407] width 135 height 42
click at [922, 483] on div at bounding box center [728, 462] width 1077 height 70
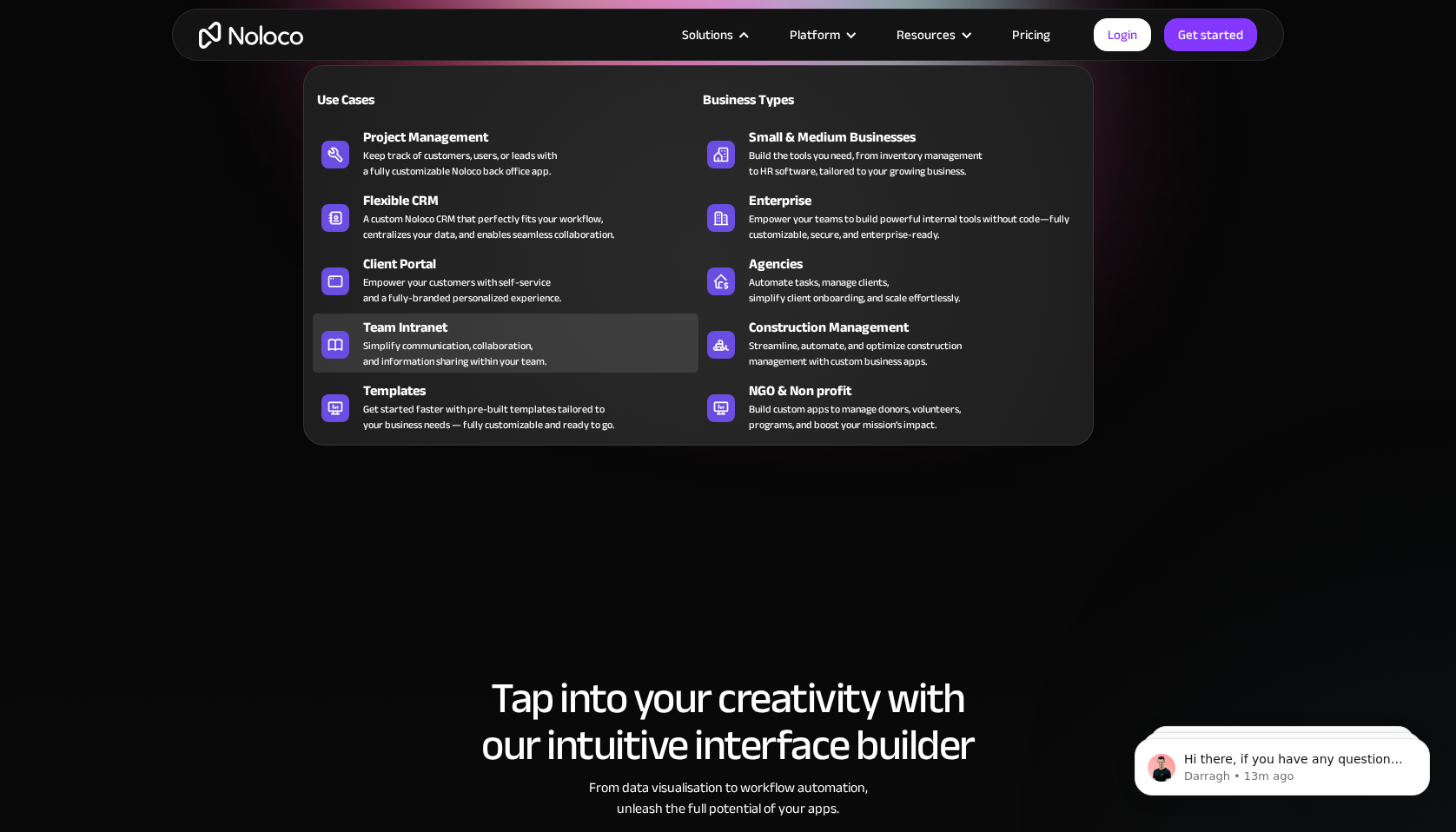
click at [494, 361] on div "Simplify communication, collaboration, and information sharing within your team." at bounding box center [454, 353] width 183 height 31
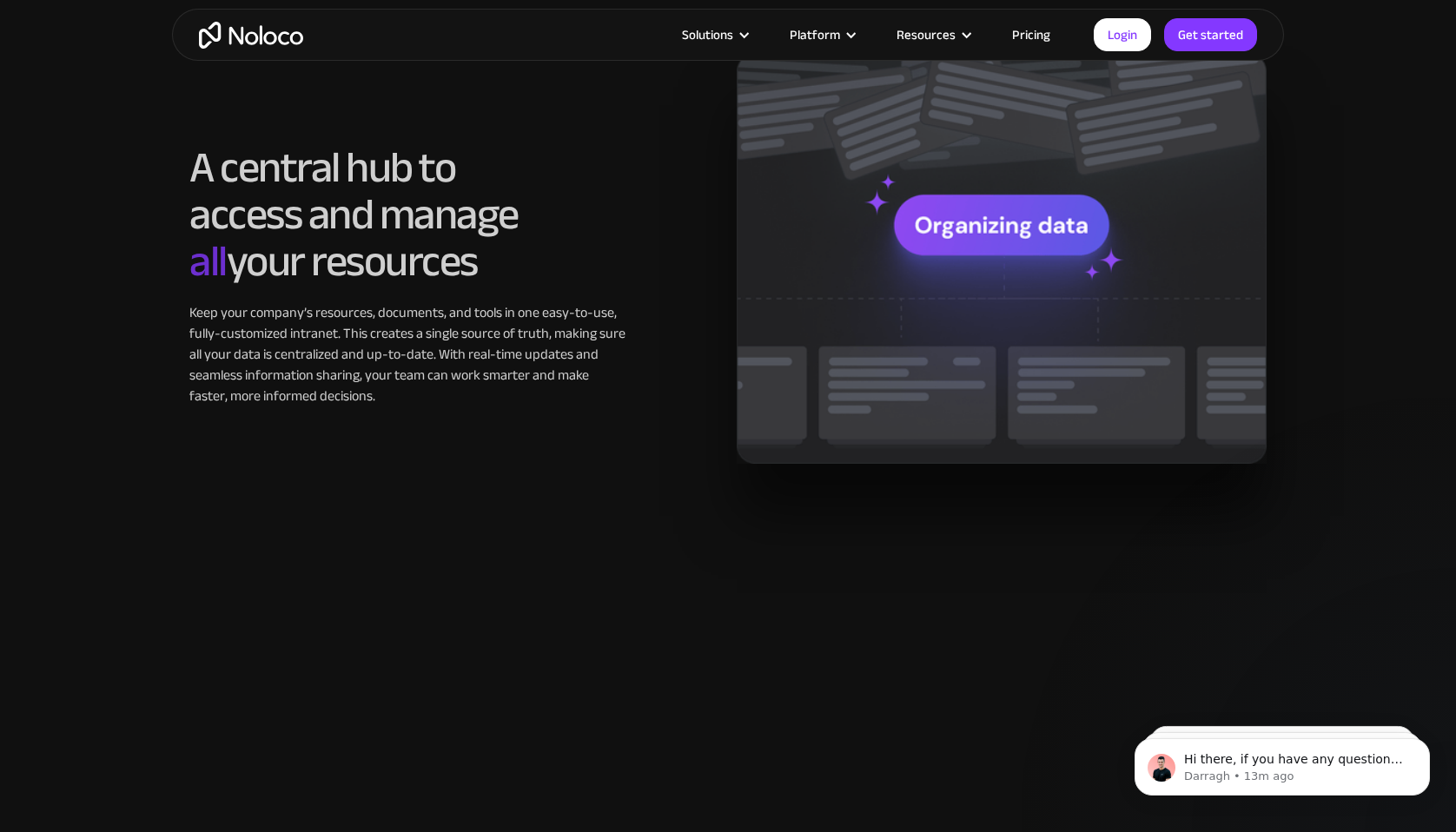
scroll to position [1440, 0]
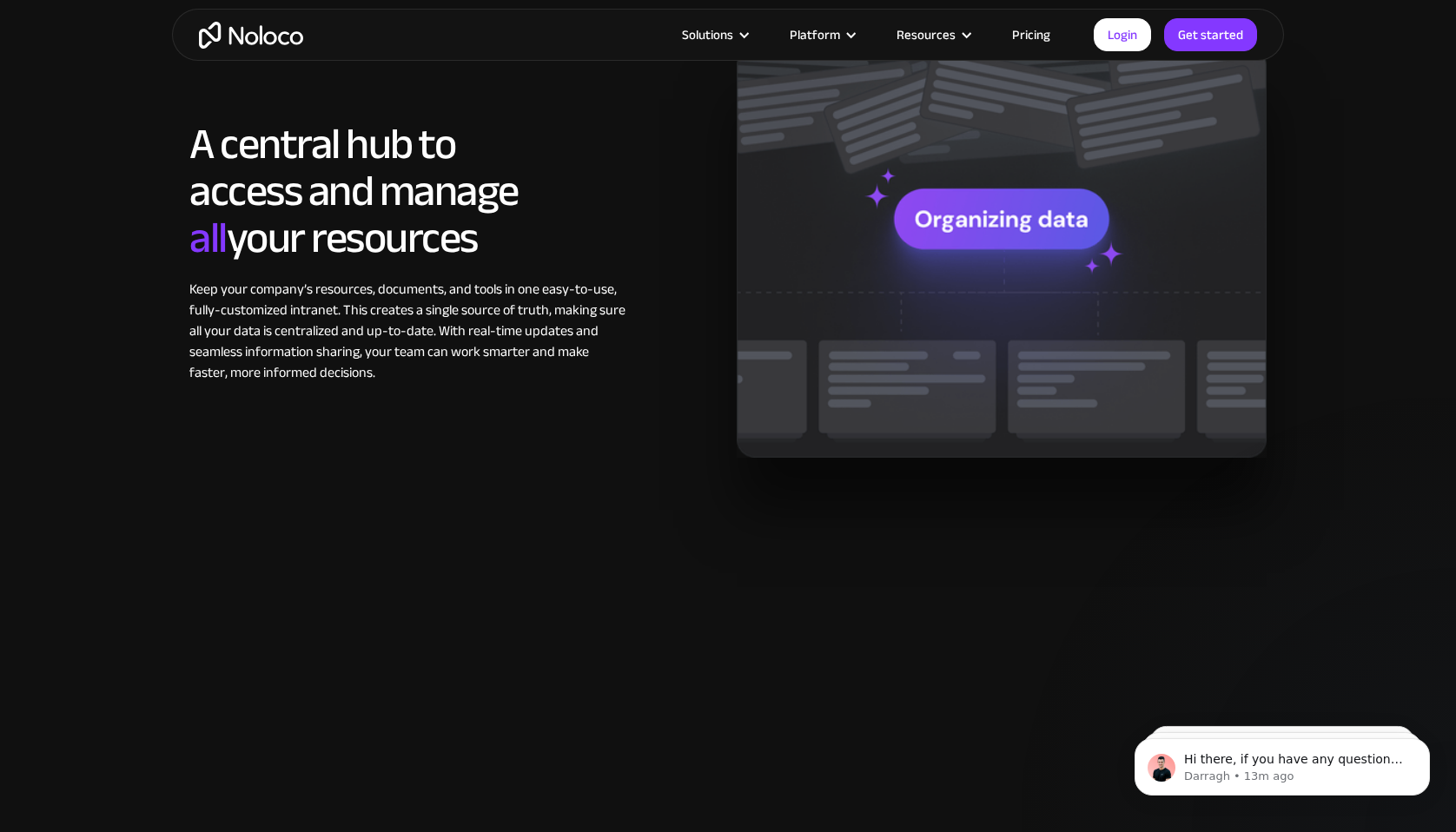
click at [1049, 273] on img at bounding box center [1001, 251] width 530 height 410
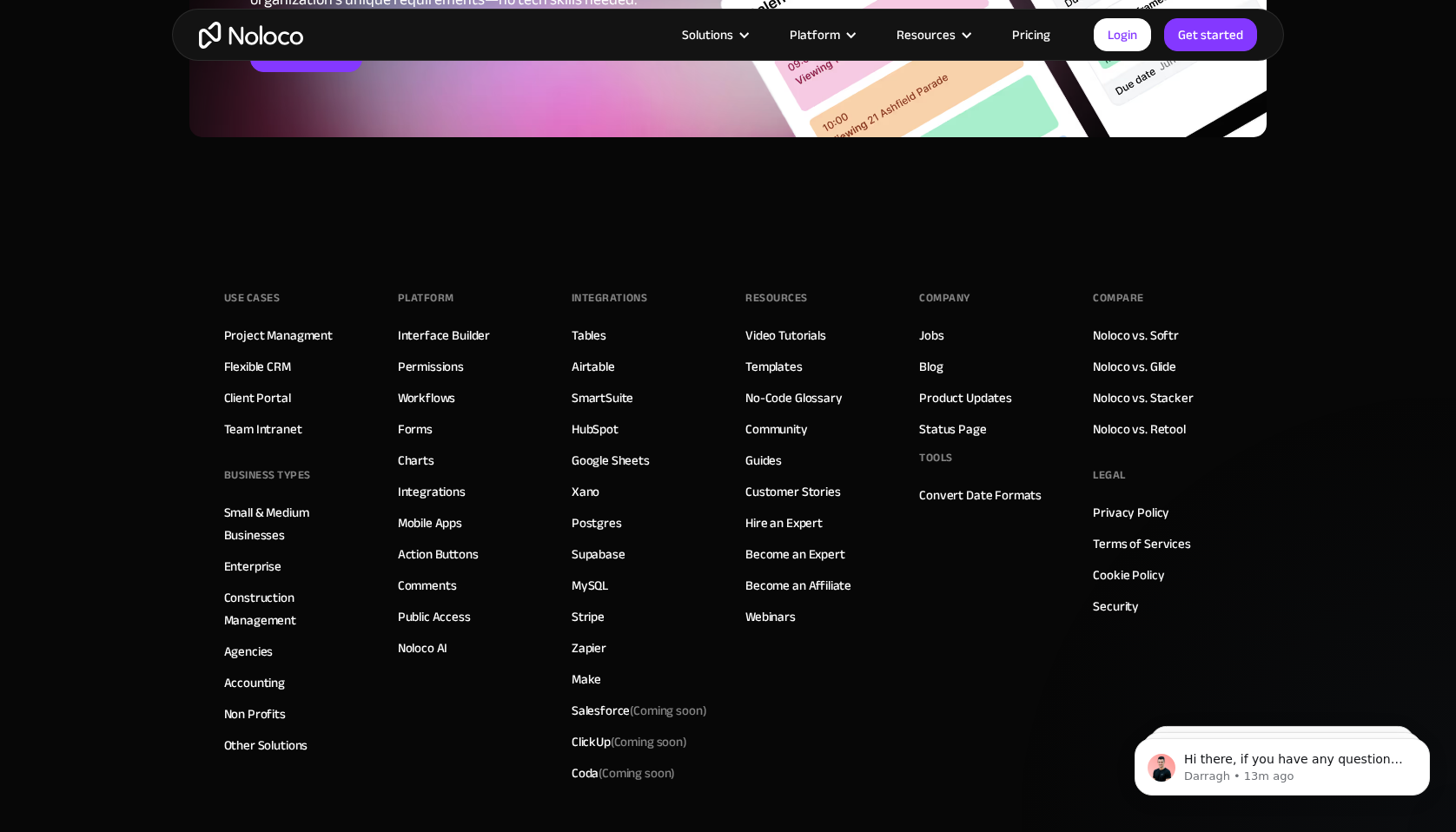
scroll to position [7258, 0]
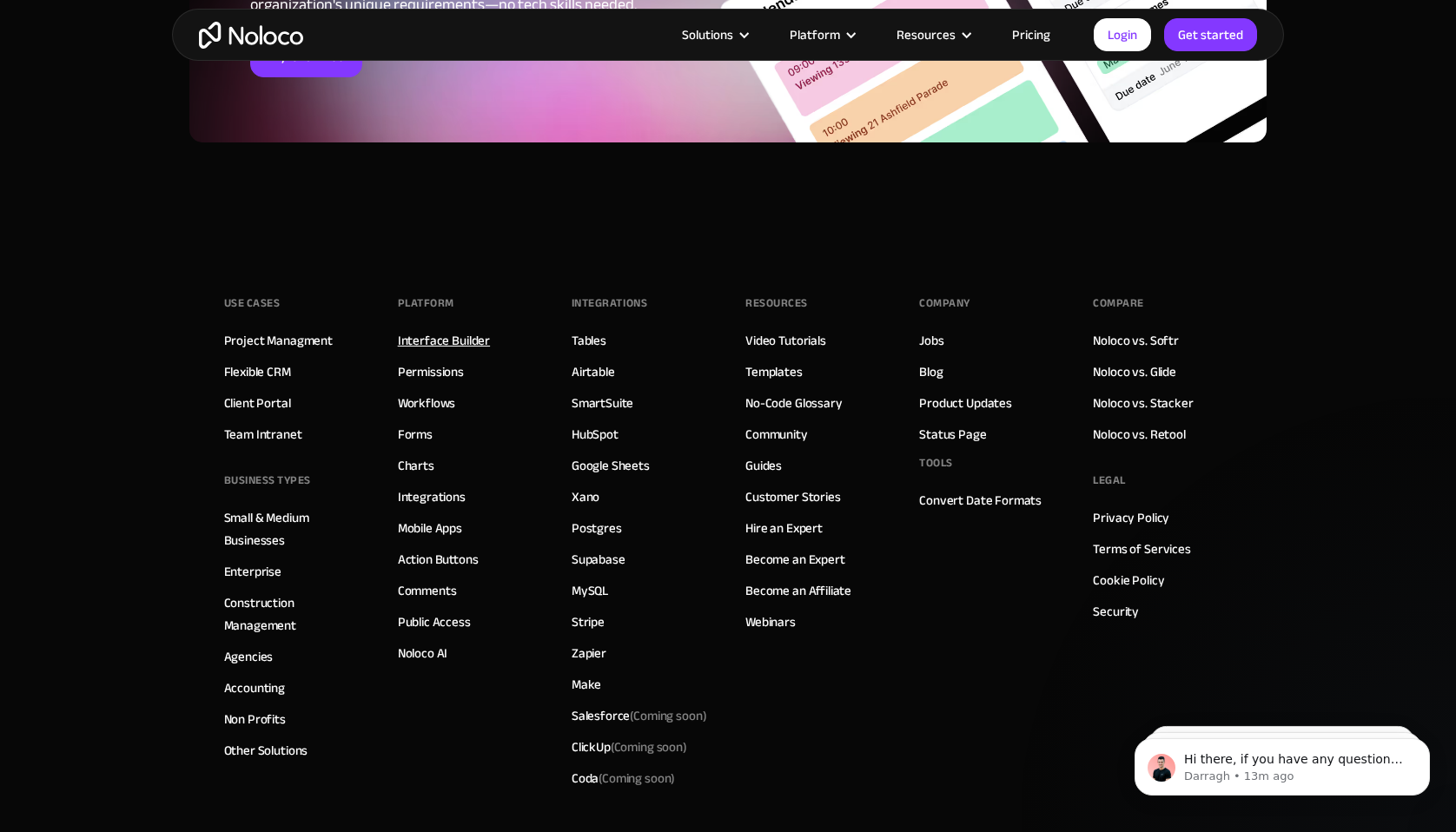
click at [448, 336] on link "Interface Builder" at bounding box center [443, 340] width 92 height 22
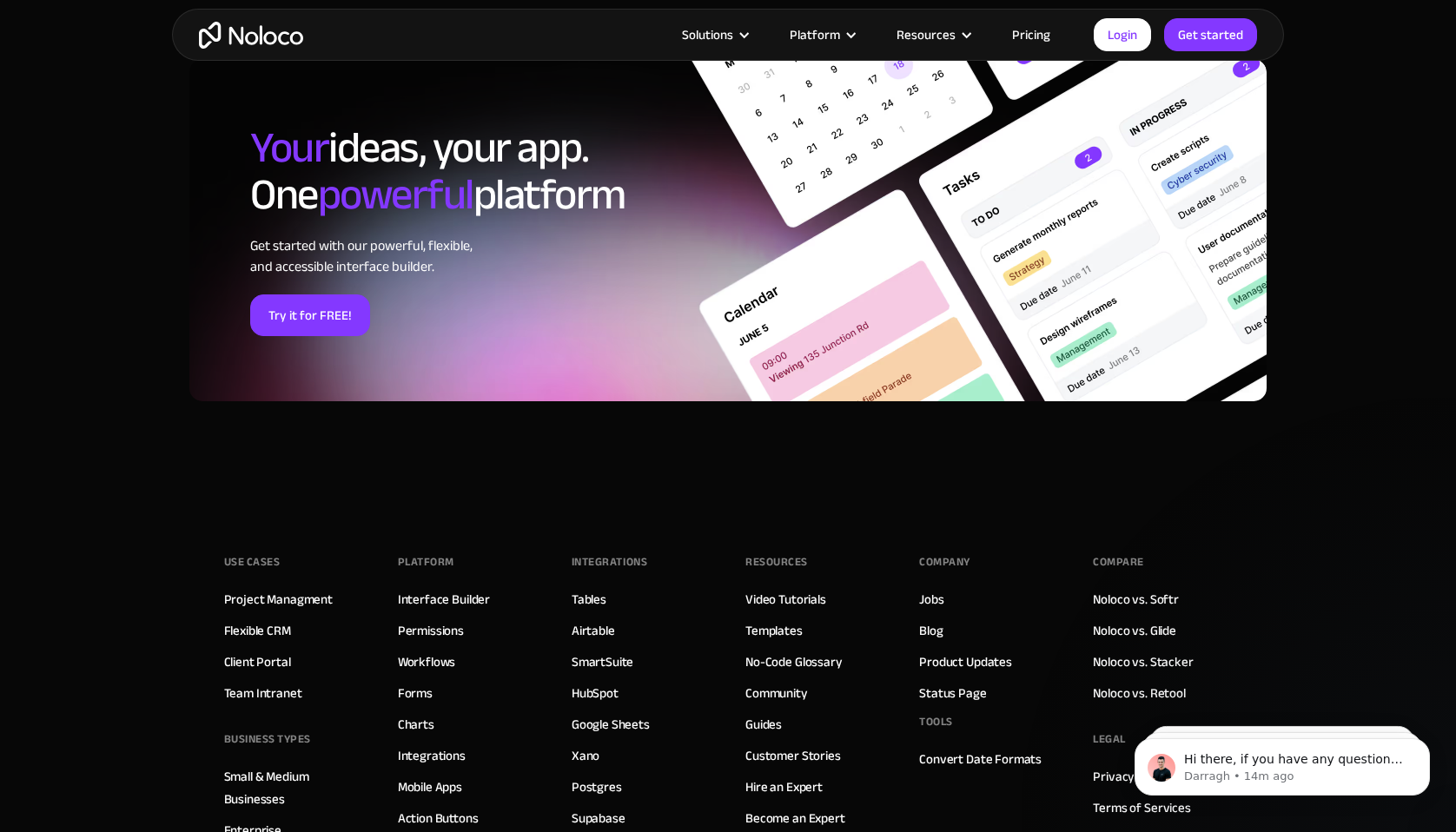
scroll to position [5743, 0]
